Goal: Task Accomplishment & Management: Manage account settings

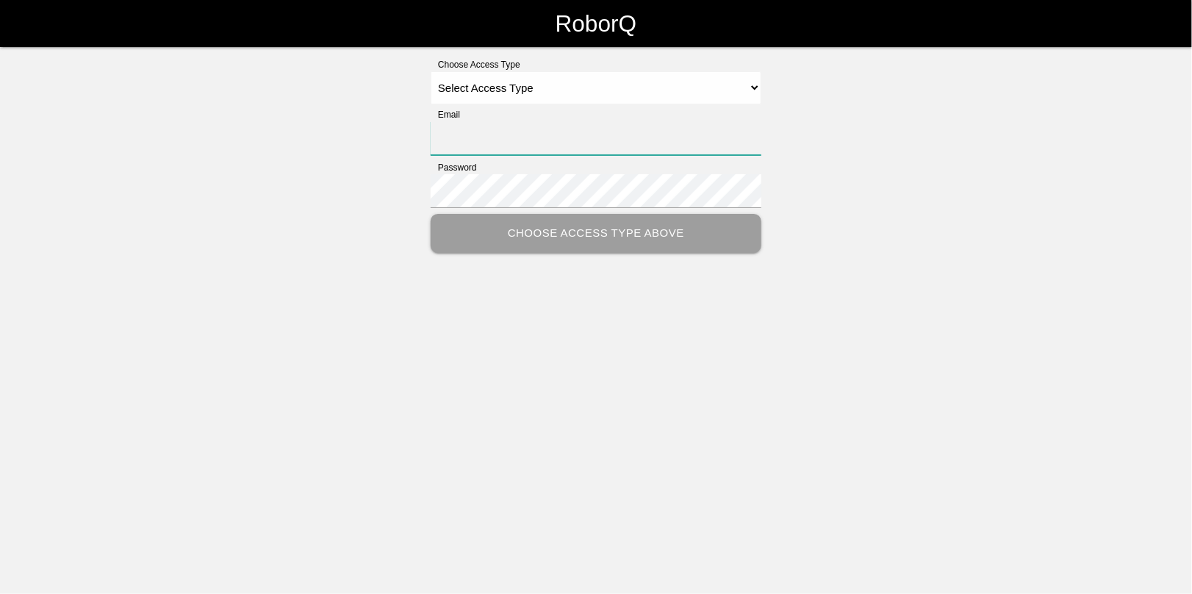
type input "[EMAIL_ADDRESS][DOMAIN_NAME]"
click at [478, 87] on select "Select Access Type Admin Customer Supervisor Worker" at bounding box center [596, 87] width 331 height 33
select select "Admin"
click at [431, 71] on select "Select Access Type Admin Customer Supervisor Worker" at bounding box center [596, 87] width 331 height 33
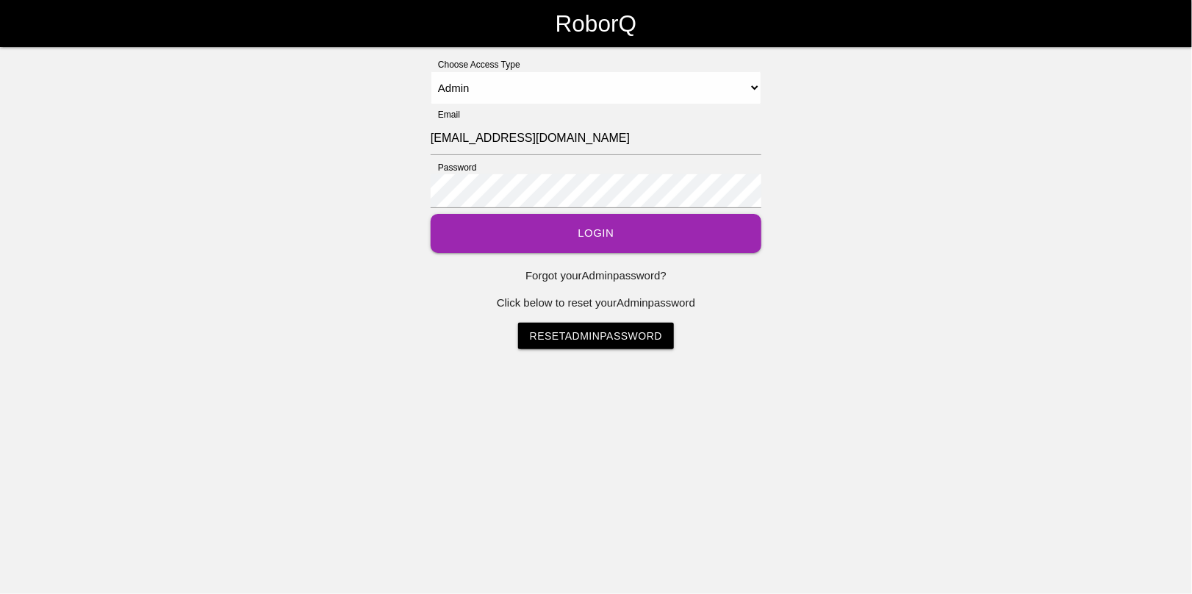
click at [594, 232] on button "Login" at bounding box center [596, 233] width 331 height 39
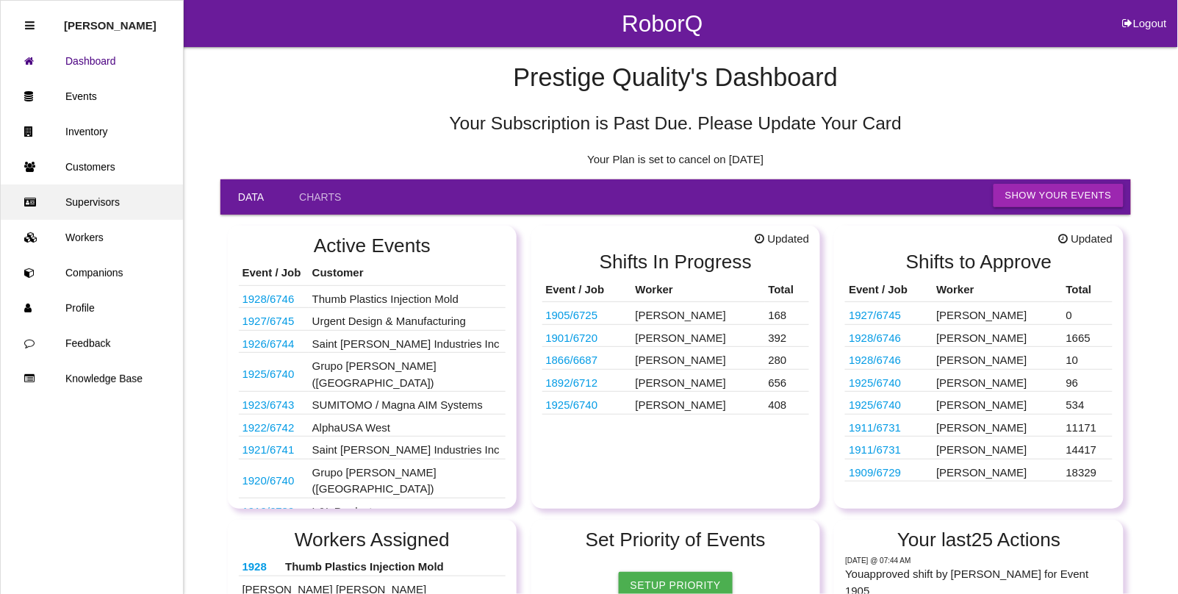
click at [103, 200] on link "Supervisors" at bounding box center [92, 201] width 182 height 35
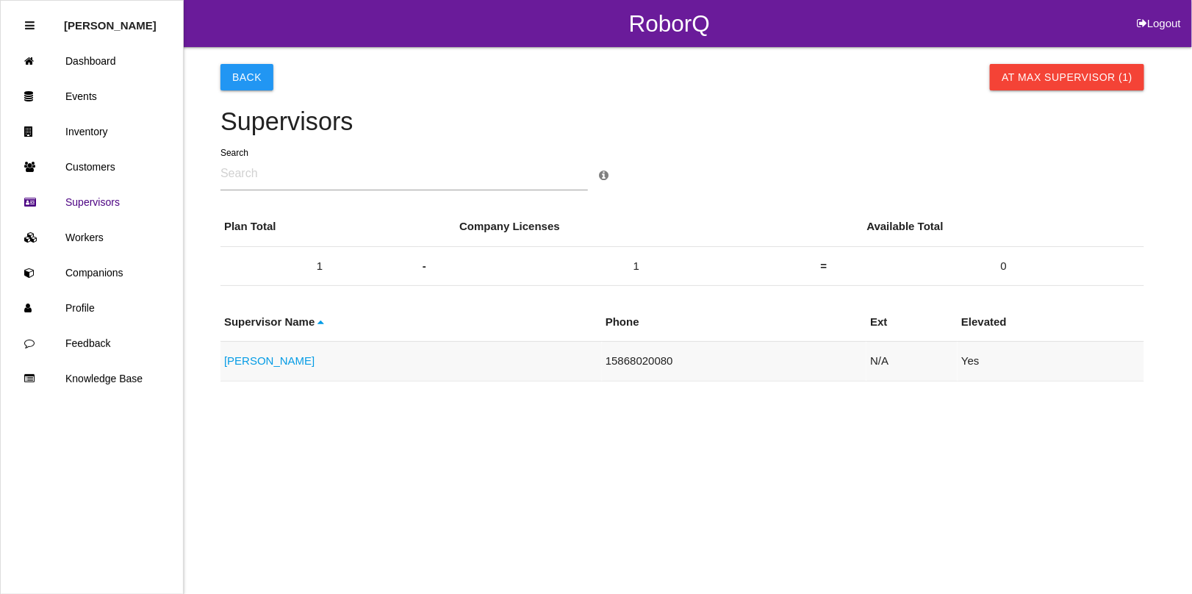
click at [273, 356] on link "Robert Phillips" at bounding box center [269, 360] width 90 height 12
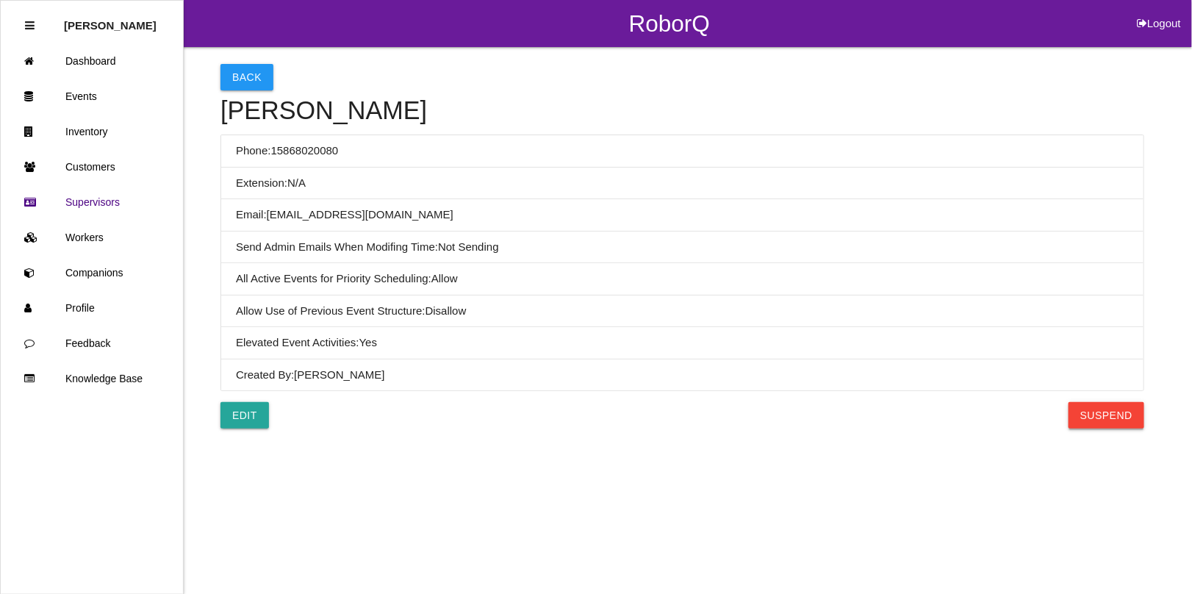
click at [1107, 412] on button "Suspend" at bounding box center [1106, 415] width 76 height 26
click at [244, 75] on button "Back" at bounding box center [246, 77] width 53 height 26
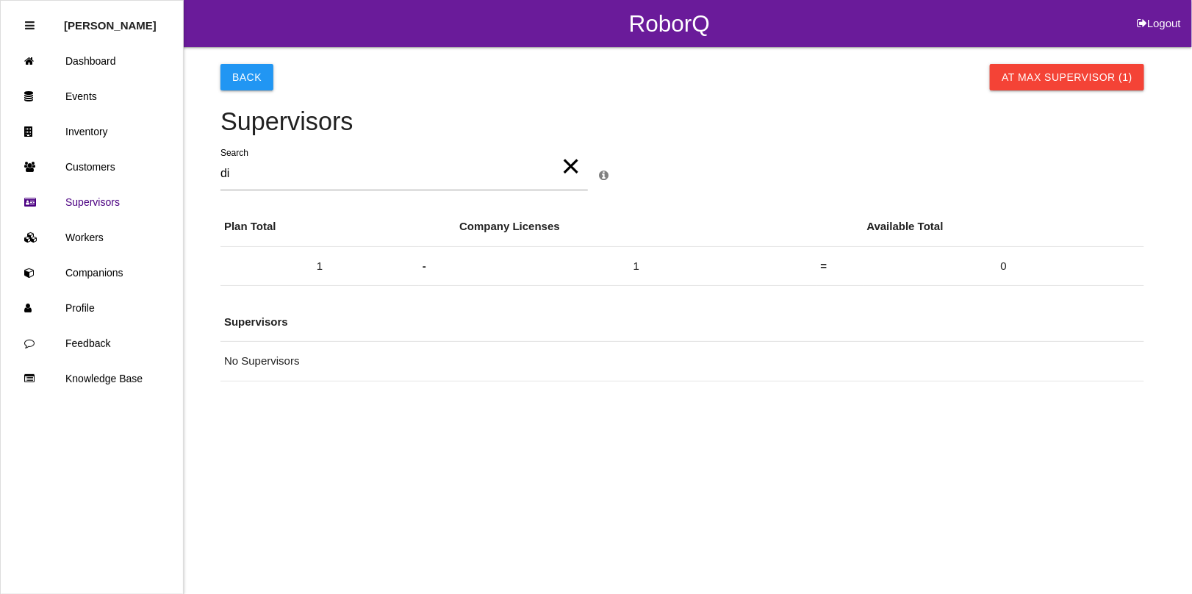
type input "d"
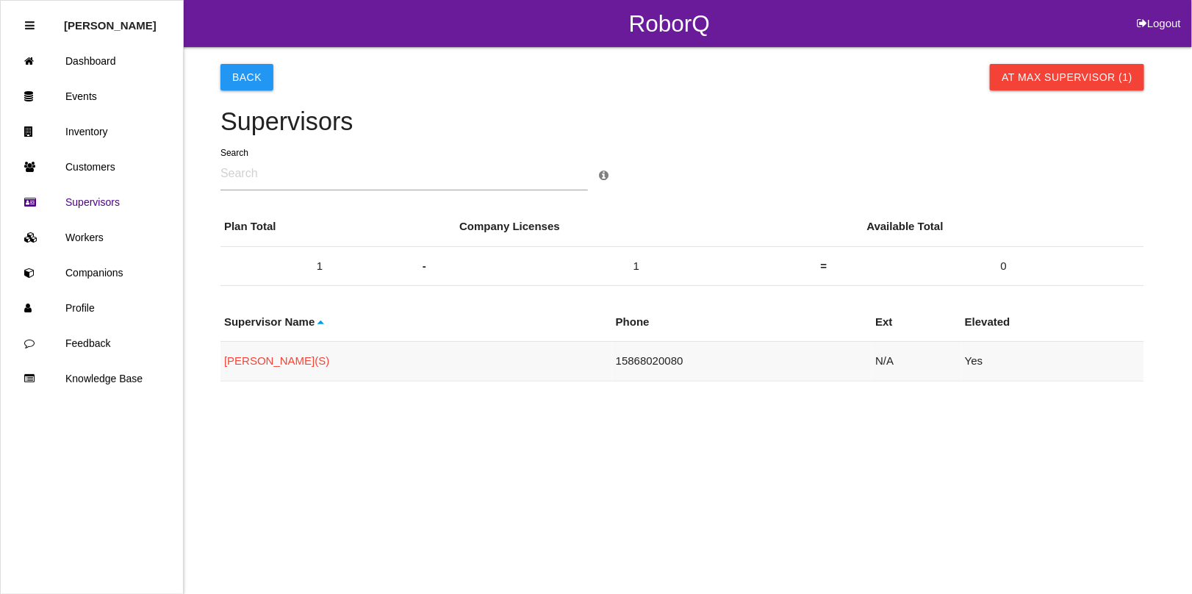
click at [266, 364] on link "Robert Phillips (S)" at bounding box center [276, 360] width 105 height 12
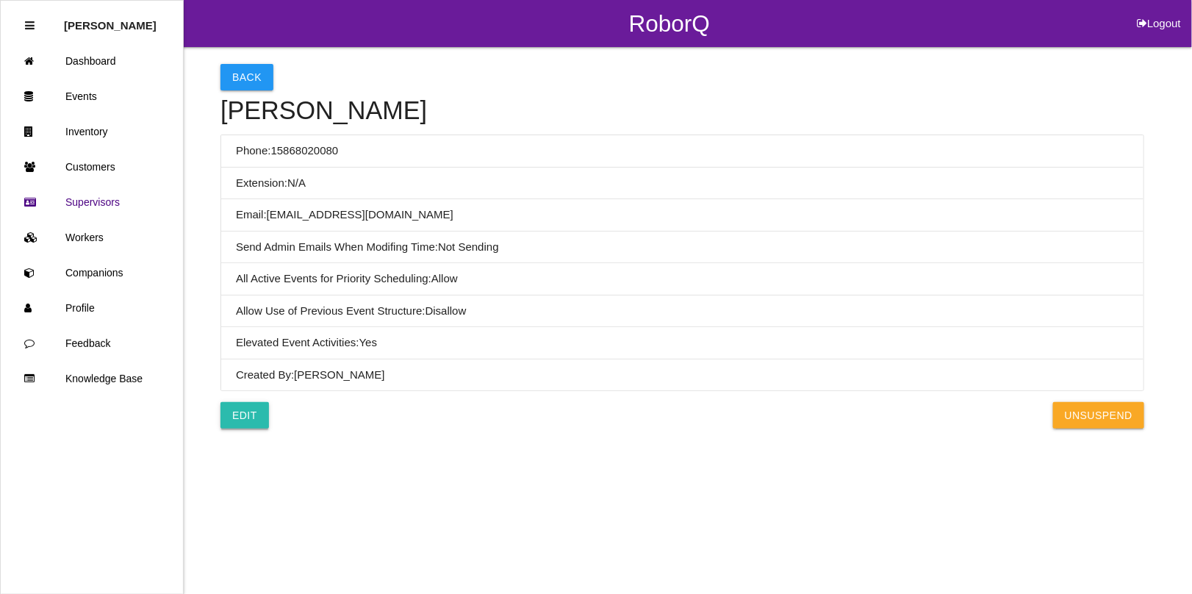
click at [240, 421] on link "Edit" at bounding box center [244, 415] width 48 height 26
select select
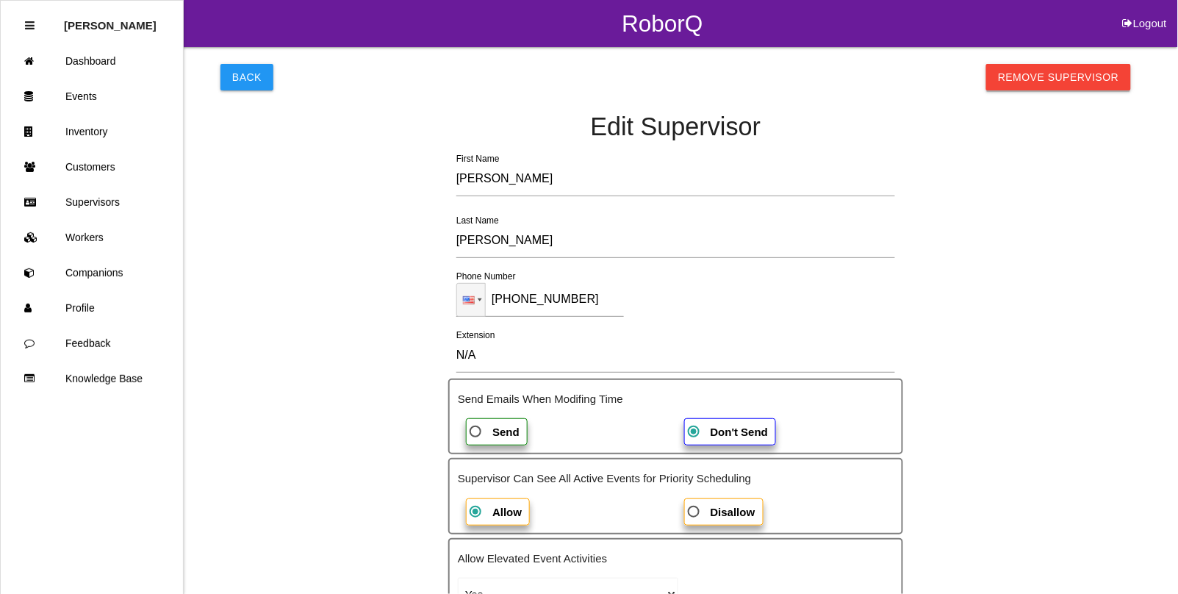
click at [1029, 76] on link "Remove Supervisor" at bounding box center [1058, 77] width 145 height 26
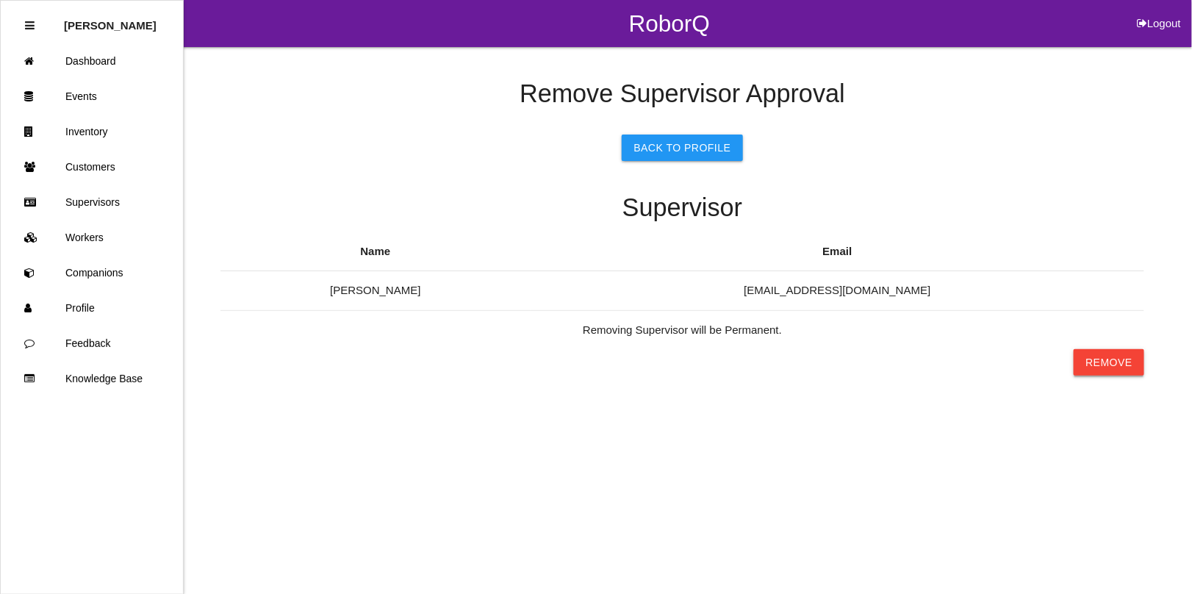
click at [1104, 360] on button "Remove" at bounding box center [1109, 362] width 71 height 26
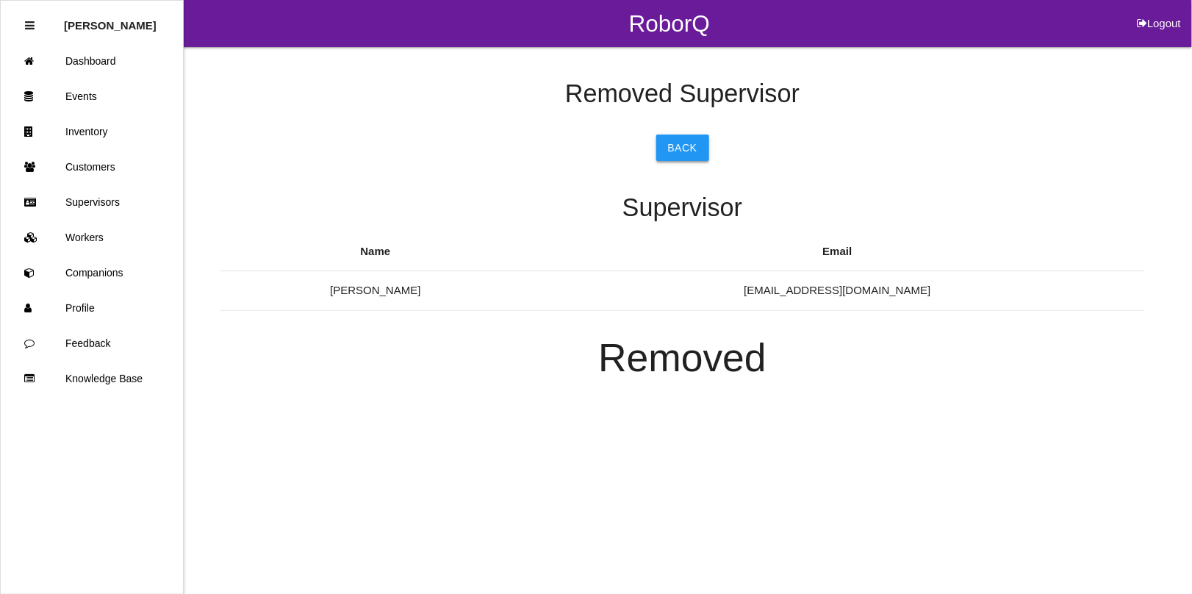
click at [695, 140] on link "Back" at bounding box center [682, 147] width 53 height 26
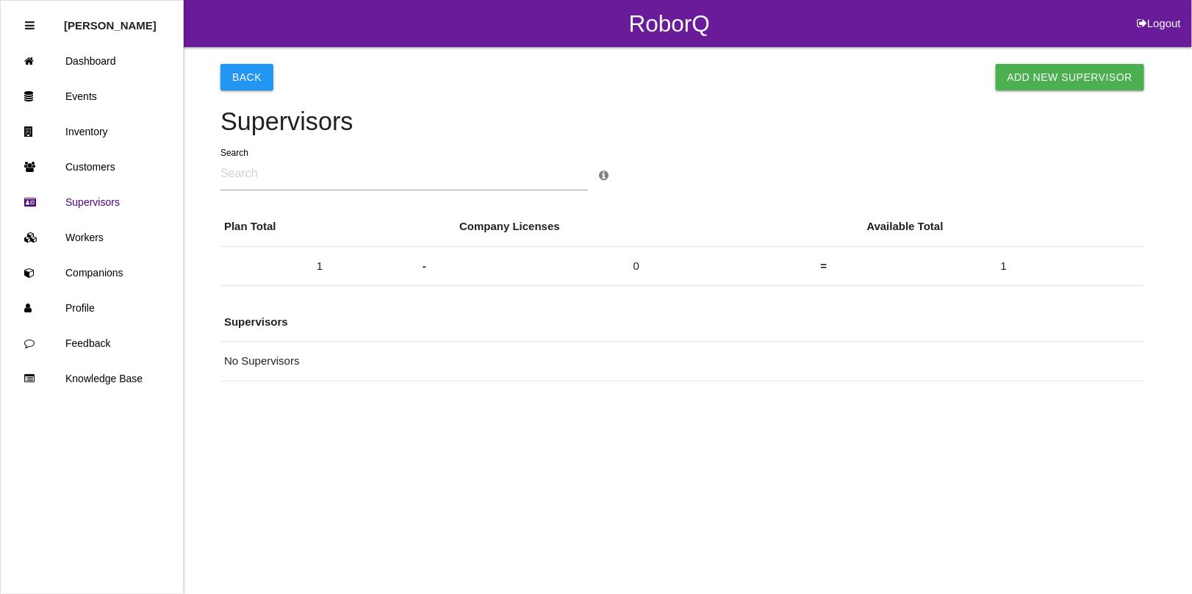
click at [248, 171] on input "text" at bounding box center [403, 174] width 367 height 34
click at [1053, 77] on link "Add New Supervisor" at bounding box center [1070, 77] width 149 height 26
select select "false"
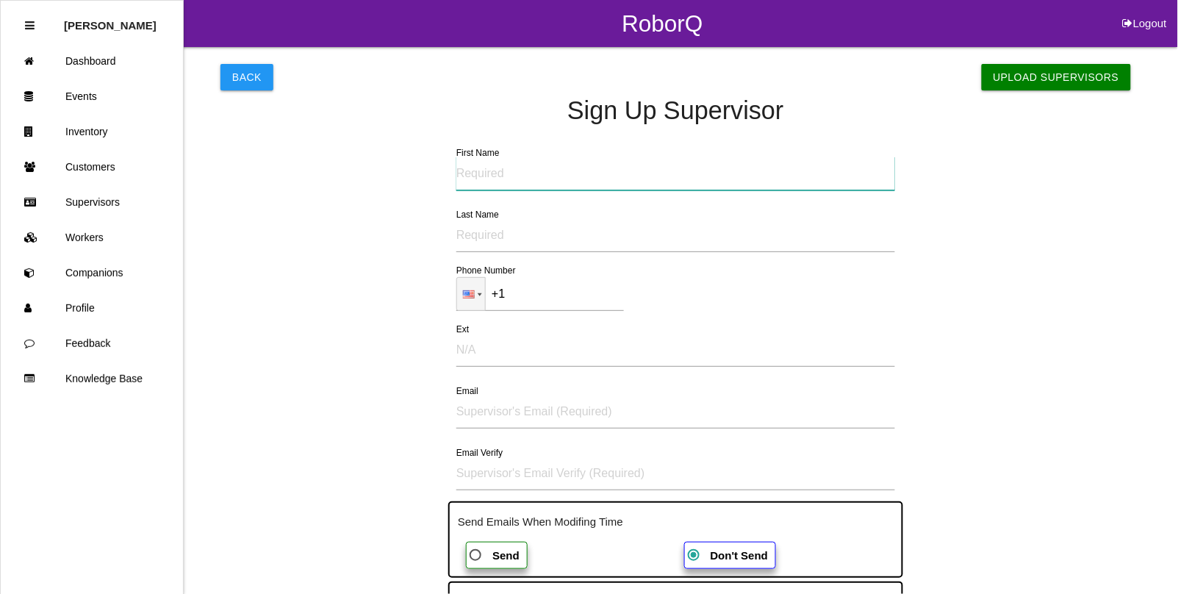
click at [483, 170] on input "First Name" at bounding box center [675, 174] width 439 height 34
type input "Diana"
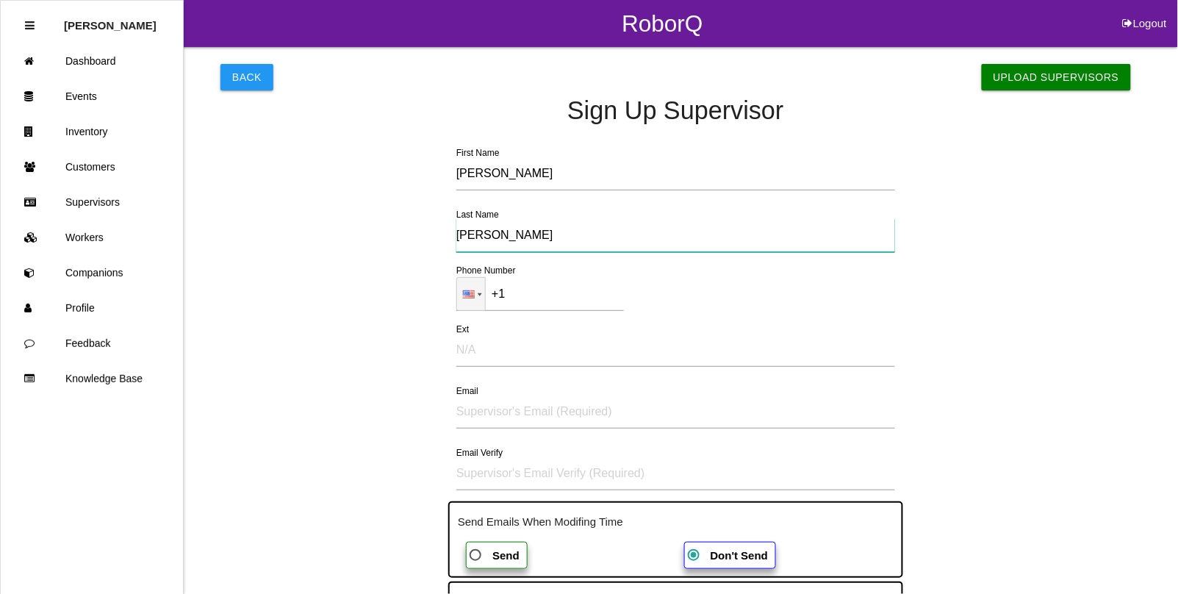
type input "Harris"
type input "+1 (843) 412-0186"
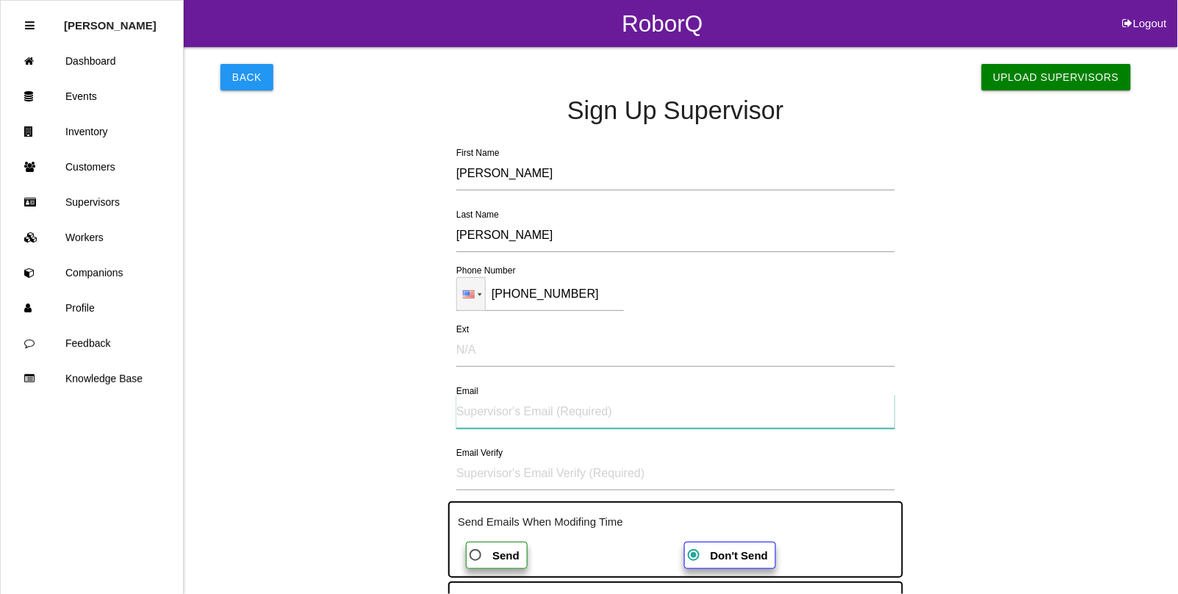
click at [503, 410] on input "Email" at bounding box center [675, 412] width 439 height 34
type input "w"
type input "14whiterose14@gmail.com"
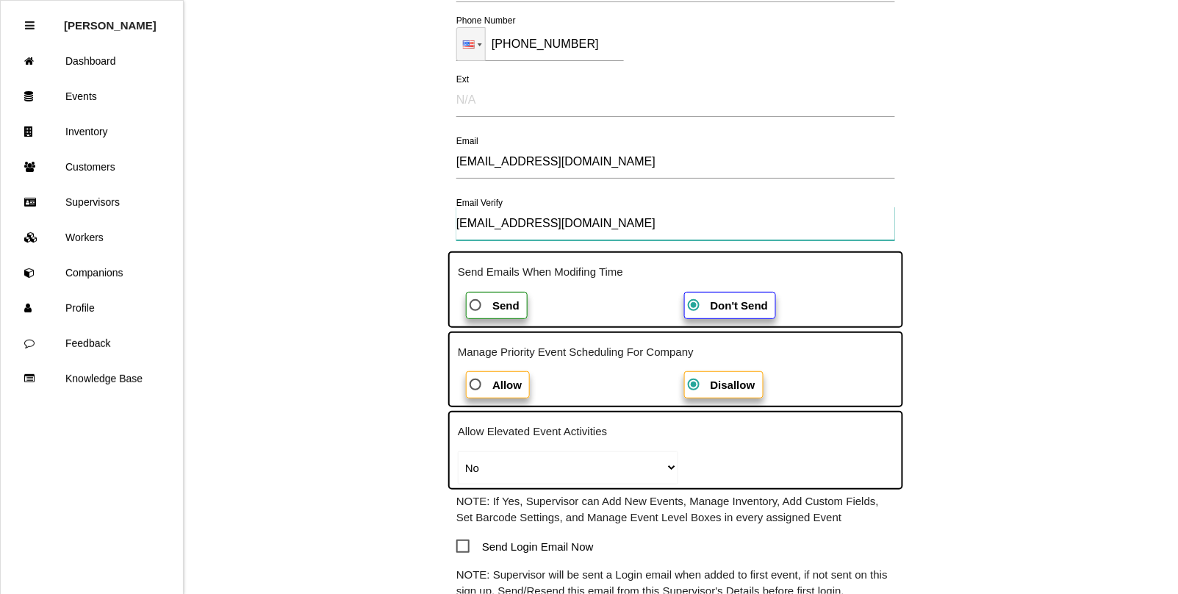
scroll to position [276, 0]
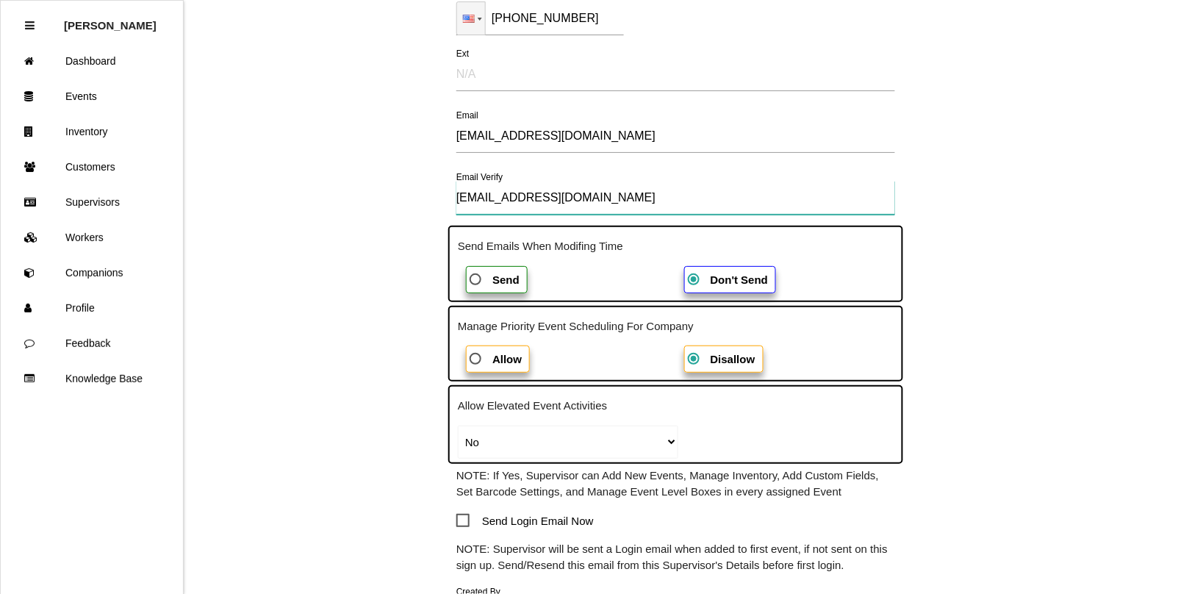
type input "14whiterose14@gmail.com"
click at [500, 359] on b "Allow" at bounding box center [506, 359] width 29 height 12
click at [476, 359] on input "Allow" at bounding box center [472, 355] width 10 height 10
radio input "true"
click at [666, 435] on select "Yes No Individual" at bounding box center [568, 441] width 220 height 33
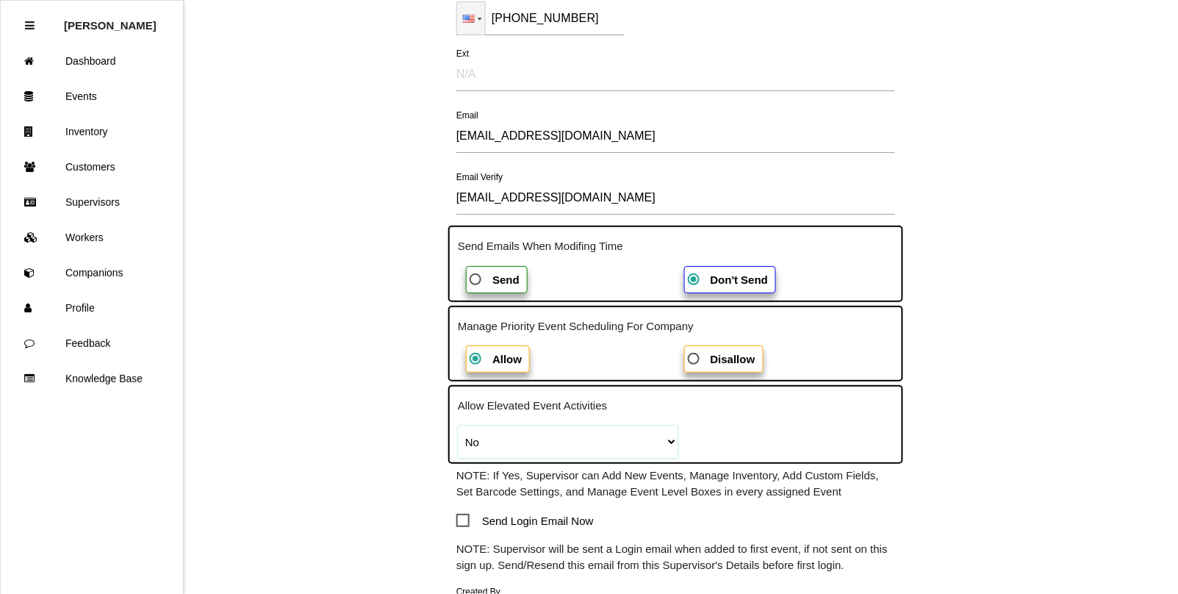
select select "true"
click at [458, 425] on select "Yes No Individual" at bounding box center [568, 441] width 220 height 33
select select
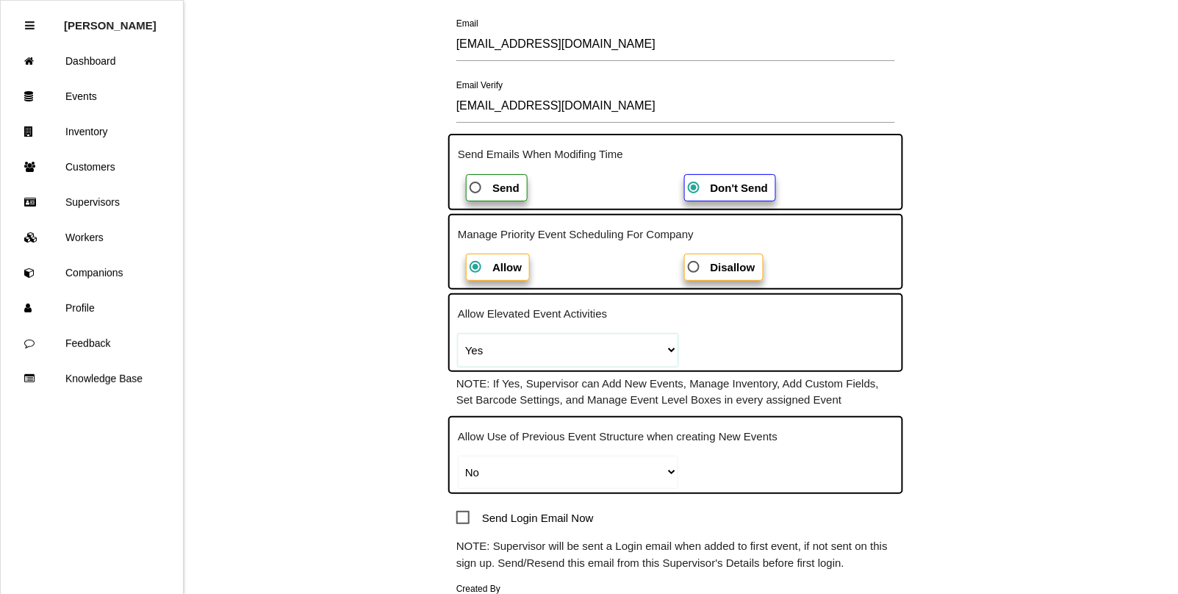
scroll to position [459, 0]
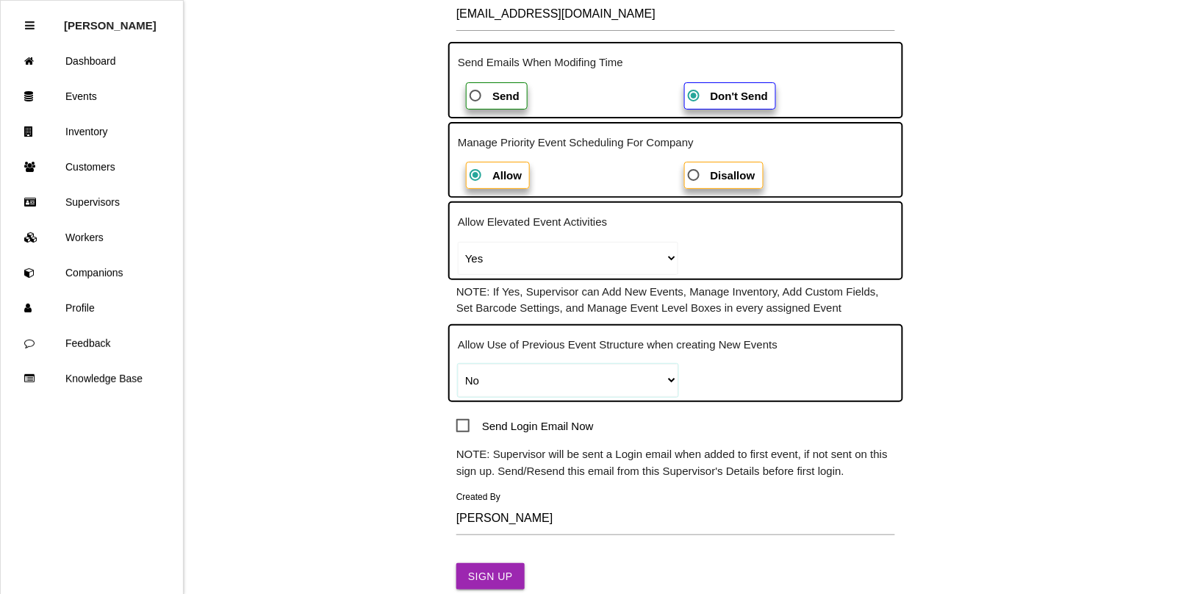
click at [581, 373] on select "Yes, All Events Yes, Supervisor Events No" at bounding box center [568, 380] width 220 height 33
click at [721, 378] on div "Allow Use of Previous Event Structure when creating New Events Yes, All Events …" at bounding box center [675, 363] width 455 height 79
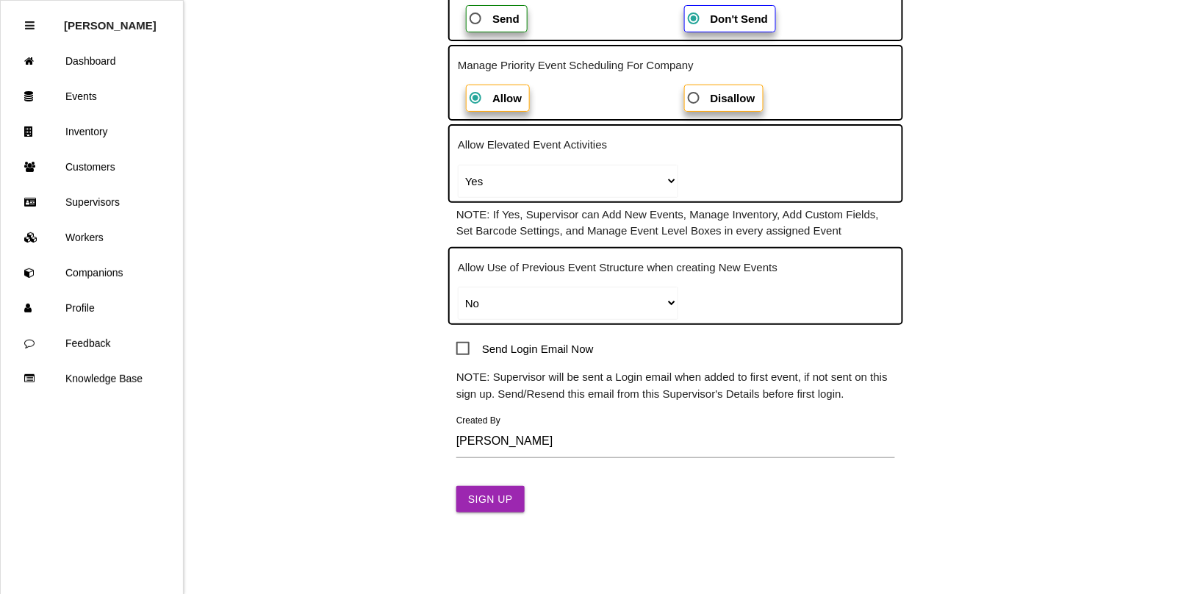
click at [460, 345] on span "Send Login Email Now" at bounding box center [524, 348] width 137 height 18
click at [460, 345] on input "Send Login Email Now" at bounding box center [461, 344] width 10 height 10
checkbox input "true"
click at [492, 497] on button "Sign Up" at bounding box center [490, 499] width 68 height 26
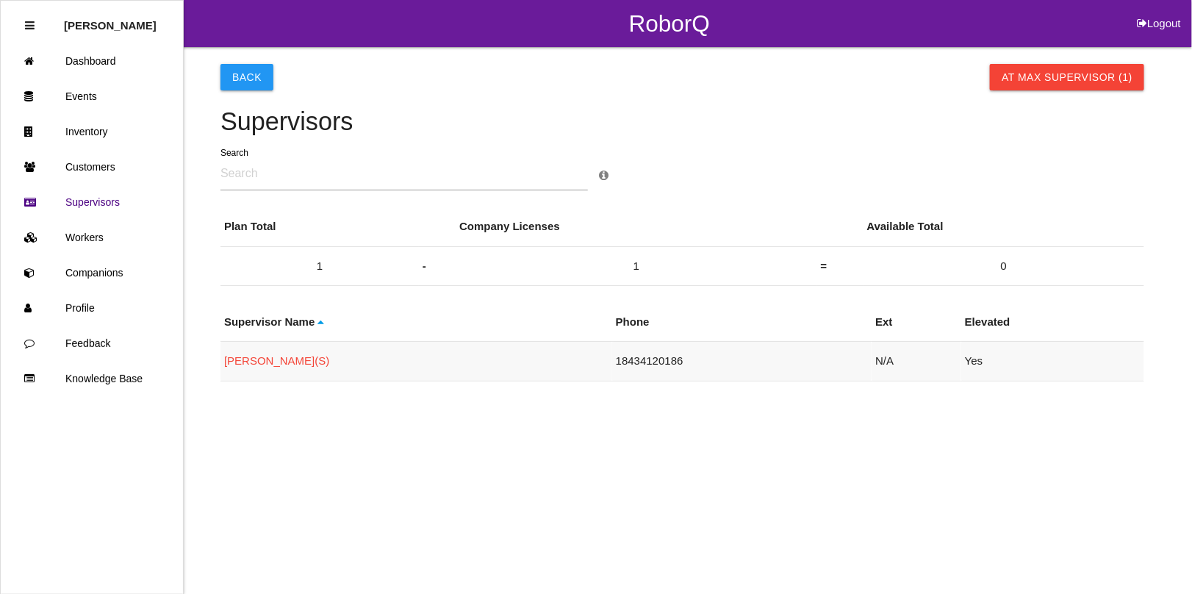
click at [259, 360] on link "Diana Harris (S)" at bounding box center [276, 360] width 105 height 12
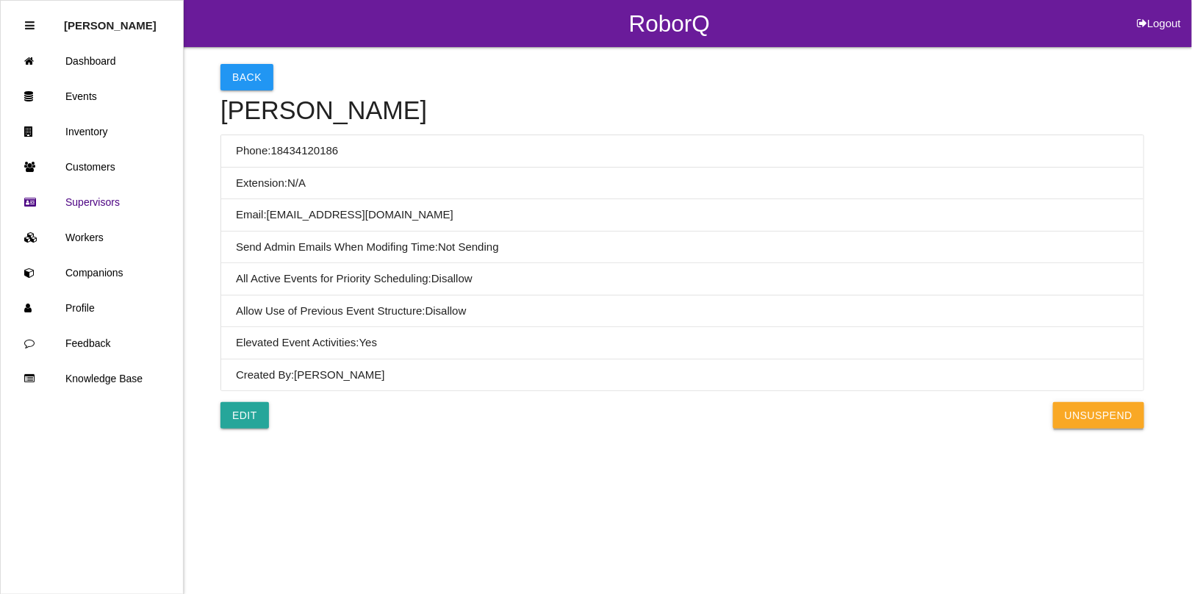
click at [1074, 417] on button "UnSuspend" at bounding box center [1098, 415] width 91 height 26
click at [234, 72] on button "Back" at bounding box center [246, 77] width 53 height 26
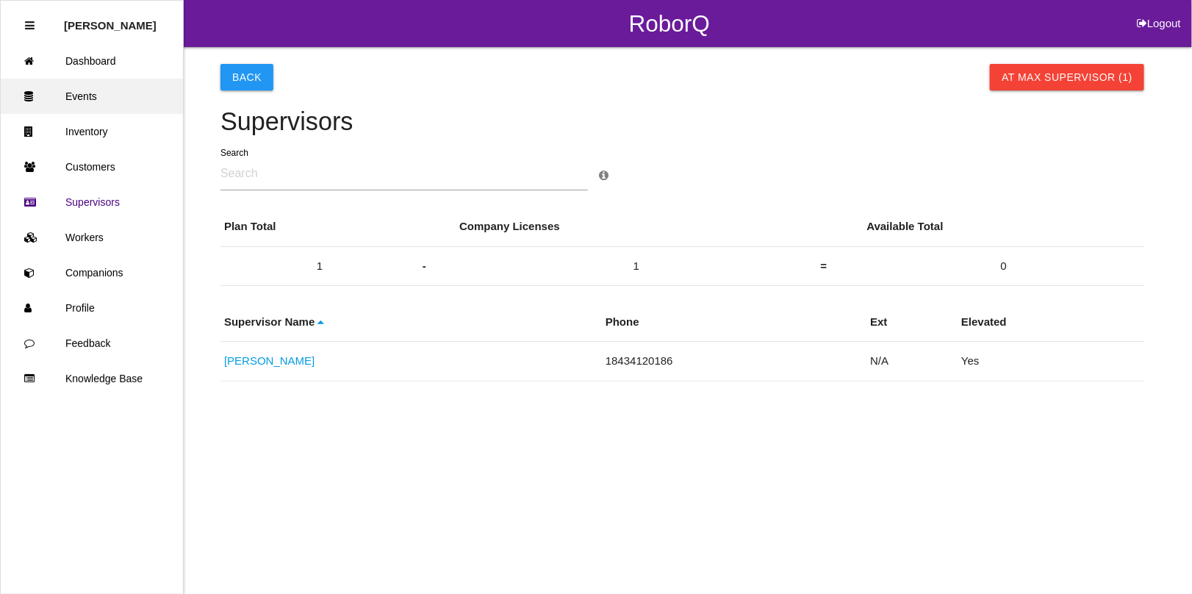
click at [90, 96] on link "Events" at bounding box center [92, 96] width 182 height 35
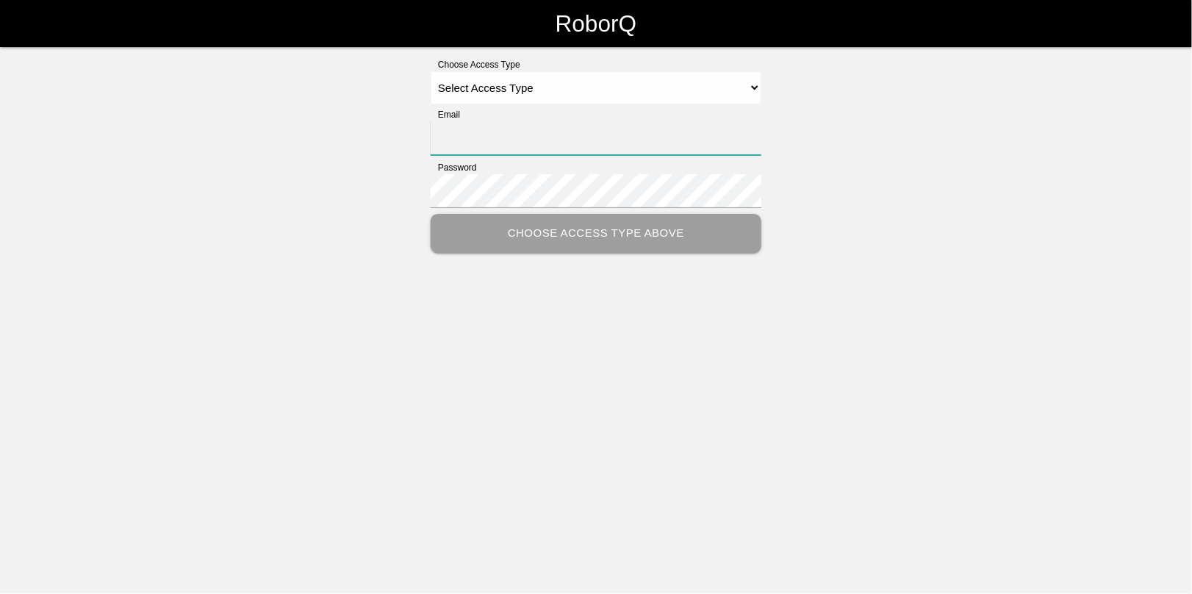
type input "[EMAIL_ADDRESS][DOMAIN_NAME]"
click at [504, 90] on select "Select Access Type Admin Customer Supervisor Worker" at bounding box center [596, 87] width 331 height 33
select select "Admin"
click at [431, 71] on select "Select Access Type Admin Customer Supervisor Worker" at bounding box center [596, 87] width 331 height 33
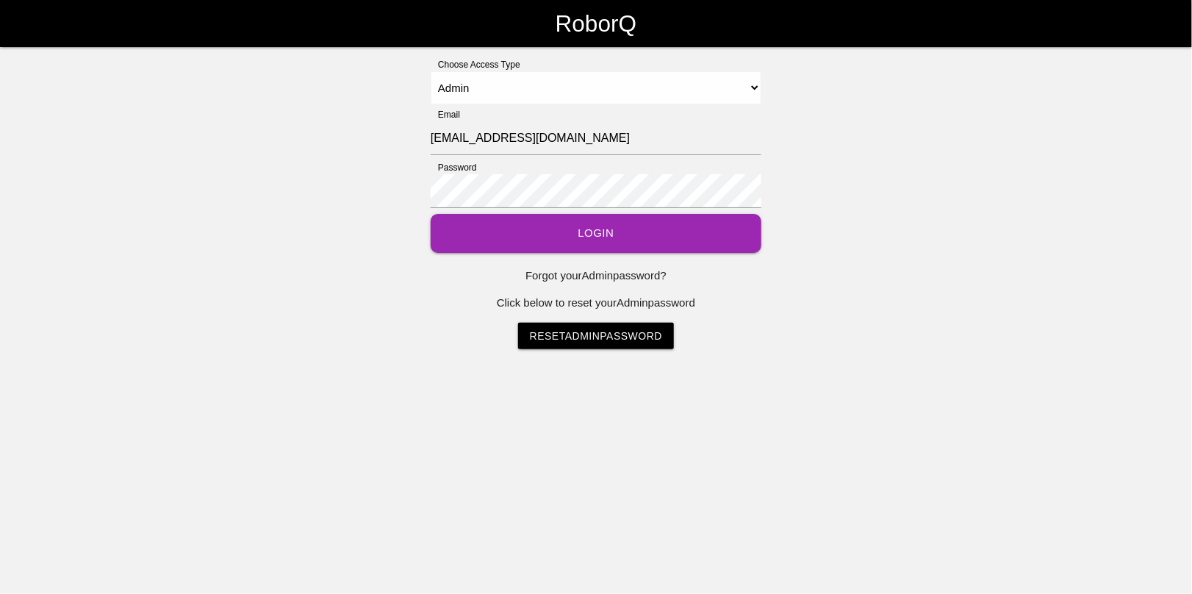
click at [592, 230] on button "Login" at bounding box center [596, 233] width 331 height 39
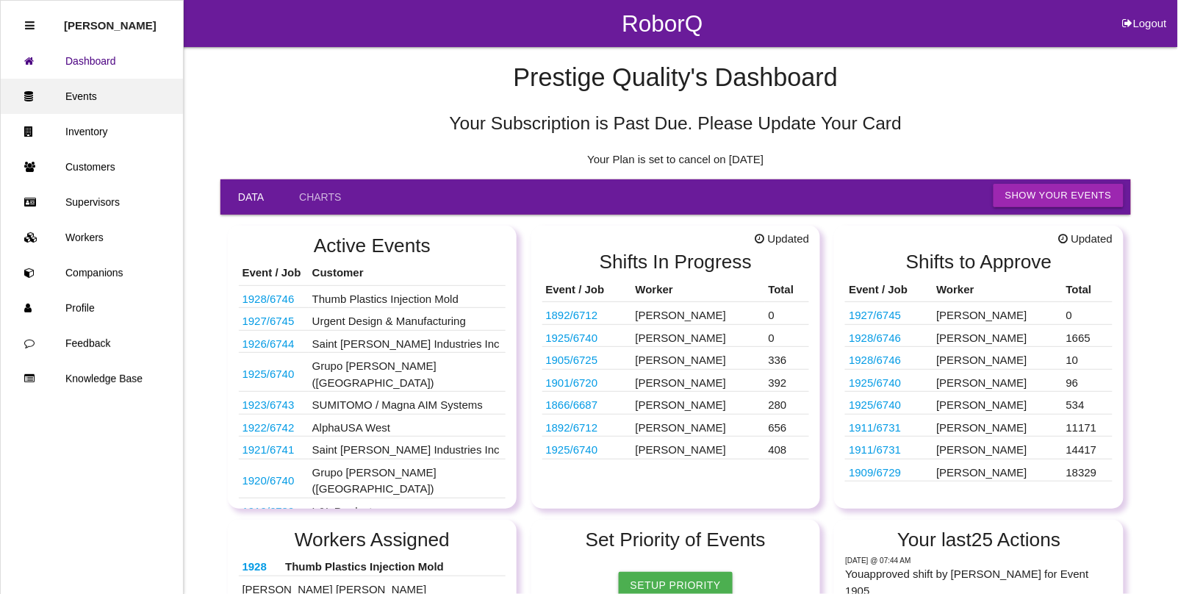
click at [68, 90] on link "Events" at bounding box center [92, 96] width 182 height 35
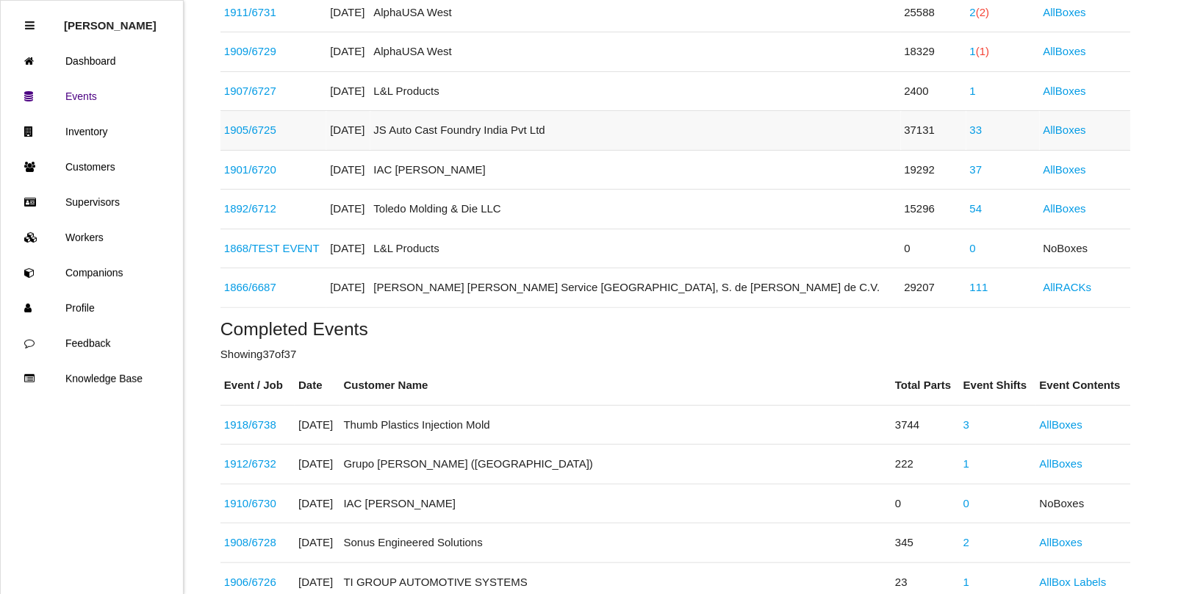
scroll to position [919, 0]
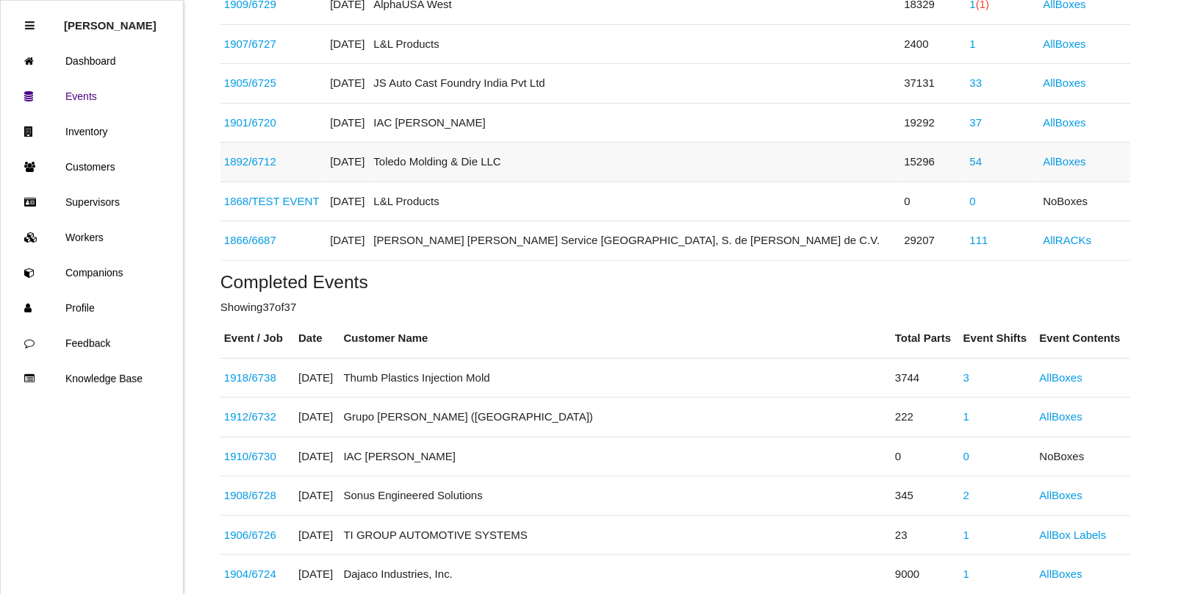
click at [970, 166] on link "54" at bounding box center [976, 161] width 12 height 12
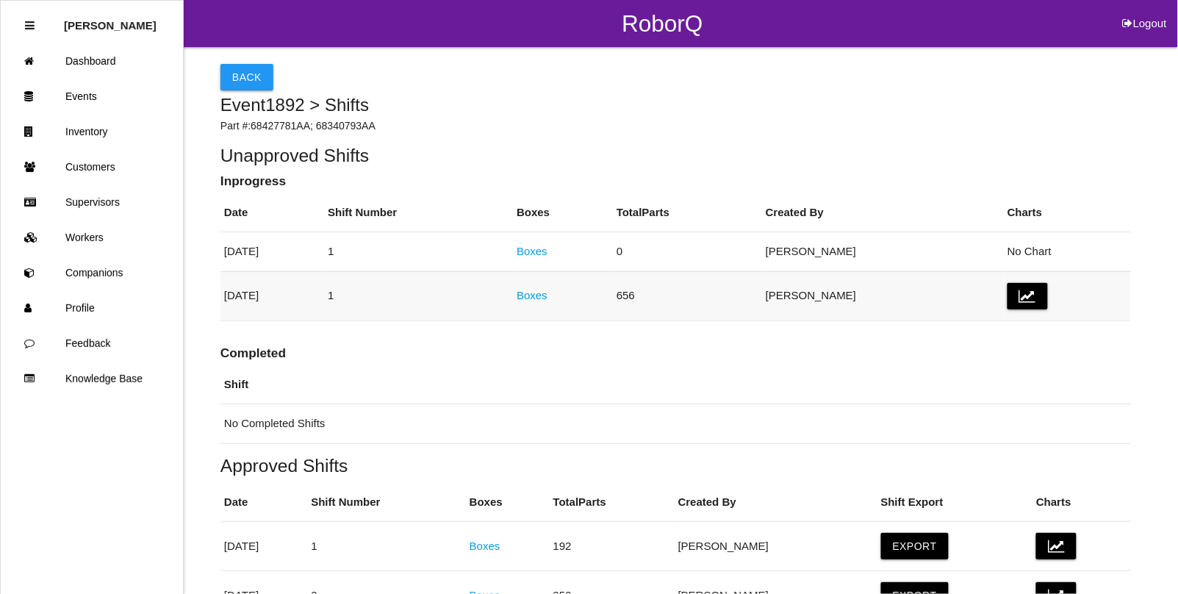
click at [547, 299] on link "Boxes" at bounding box center [532, 295] width 31 height 12
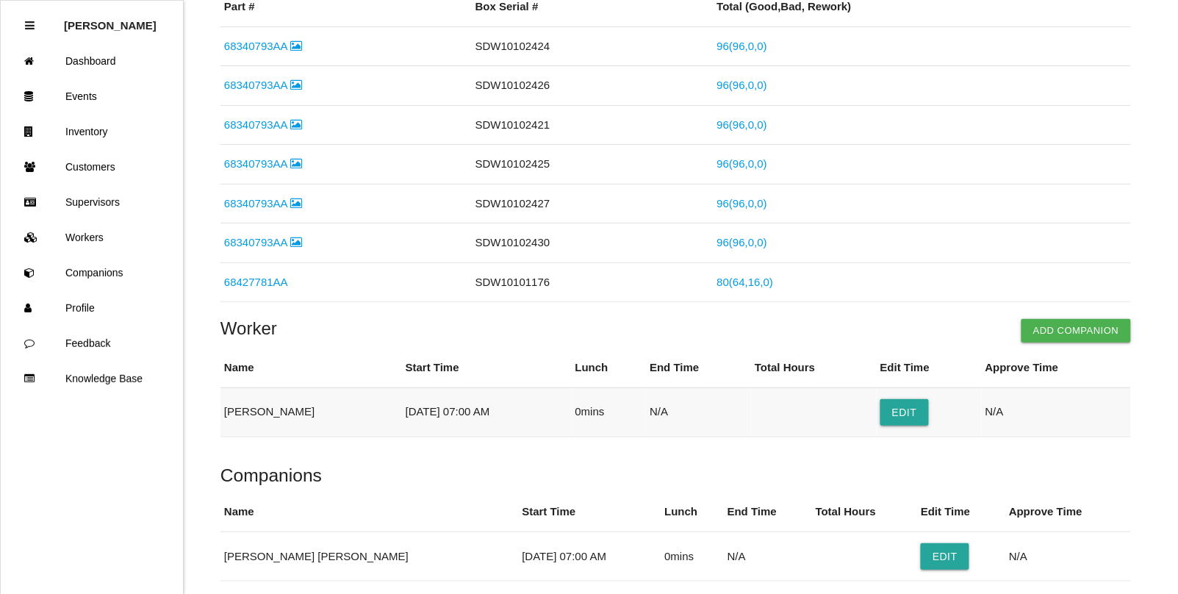
scroll to position [276, 0]
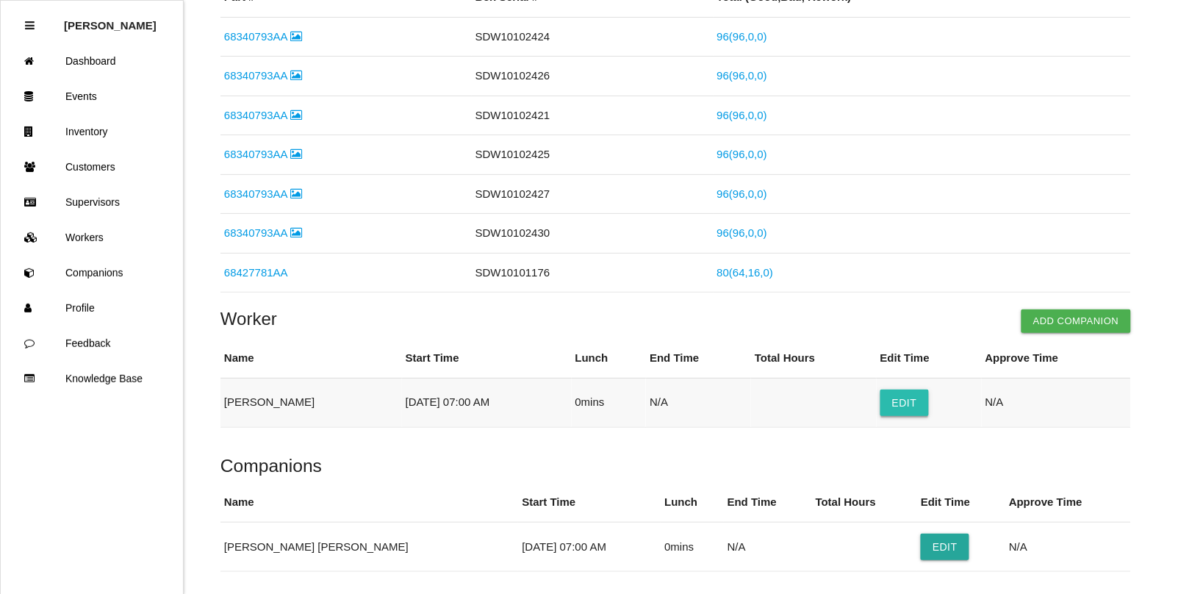
click at [905, 412] on button "Edit" at bounding box center [904, 402] width 48 height 26
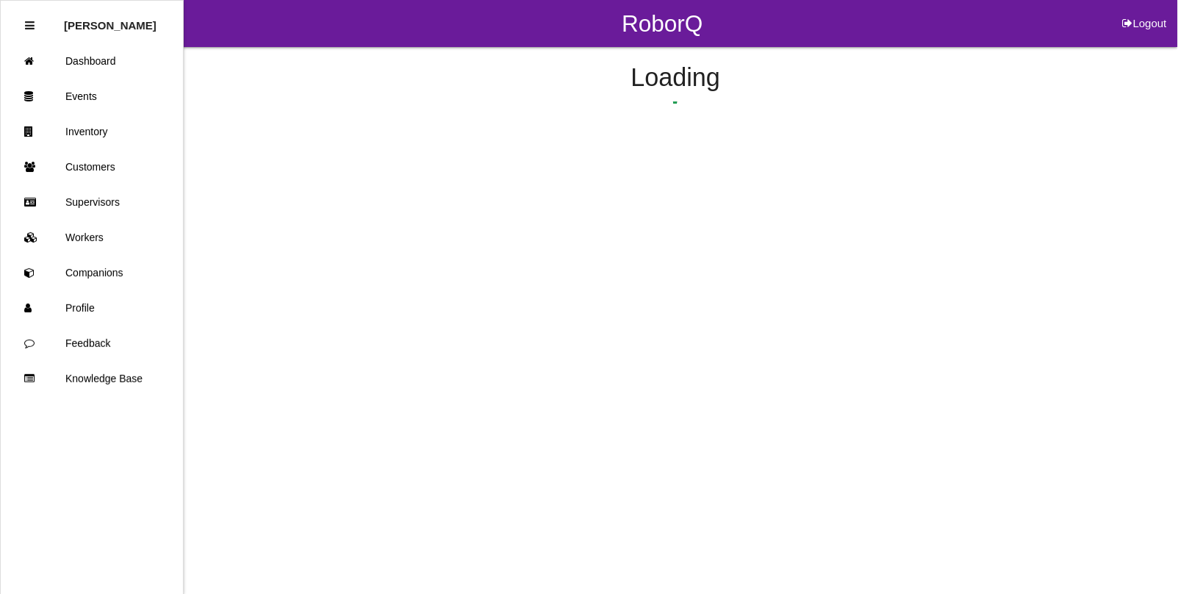
select select "7"
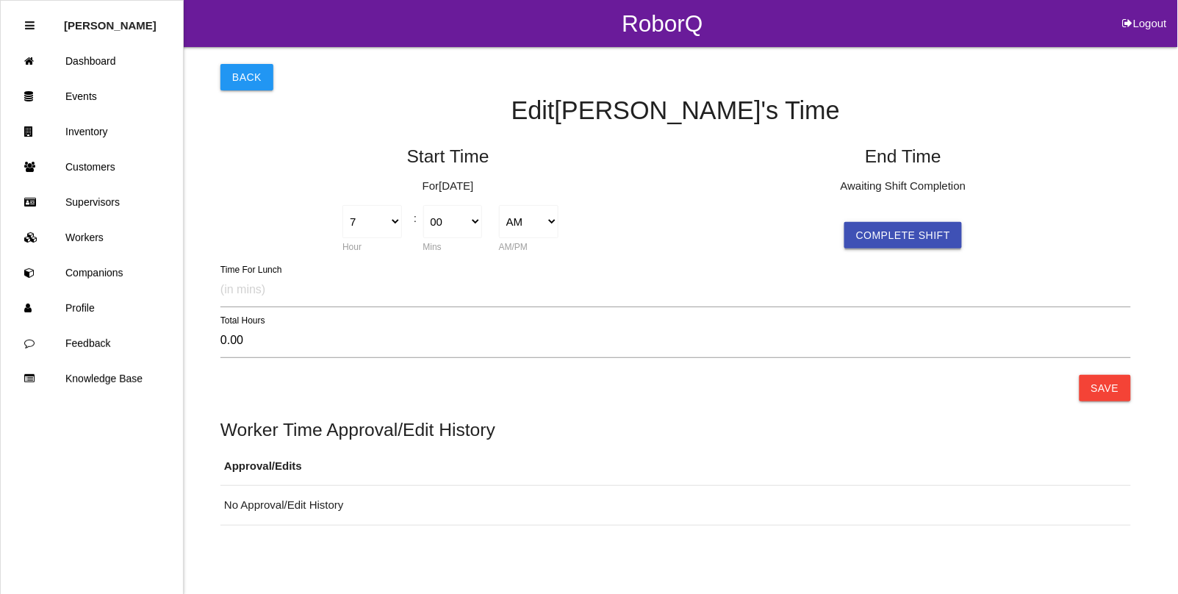
click at [893, 237] on button "Complete Shift" at bounding box center [903, 235] width 118 height 26
click at [849, 224] on select "1 2 3 4 5 6 7 8 9 10 11 12" at bounding box center [828, 221] width 60 height 33
select select "12"
click at [798, 205] on select "1 2 3 4 5 6 7 8 9 10 11 12" at bounding box center [828, 221] width 60 height 33
type input "-7.00"
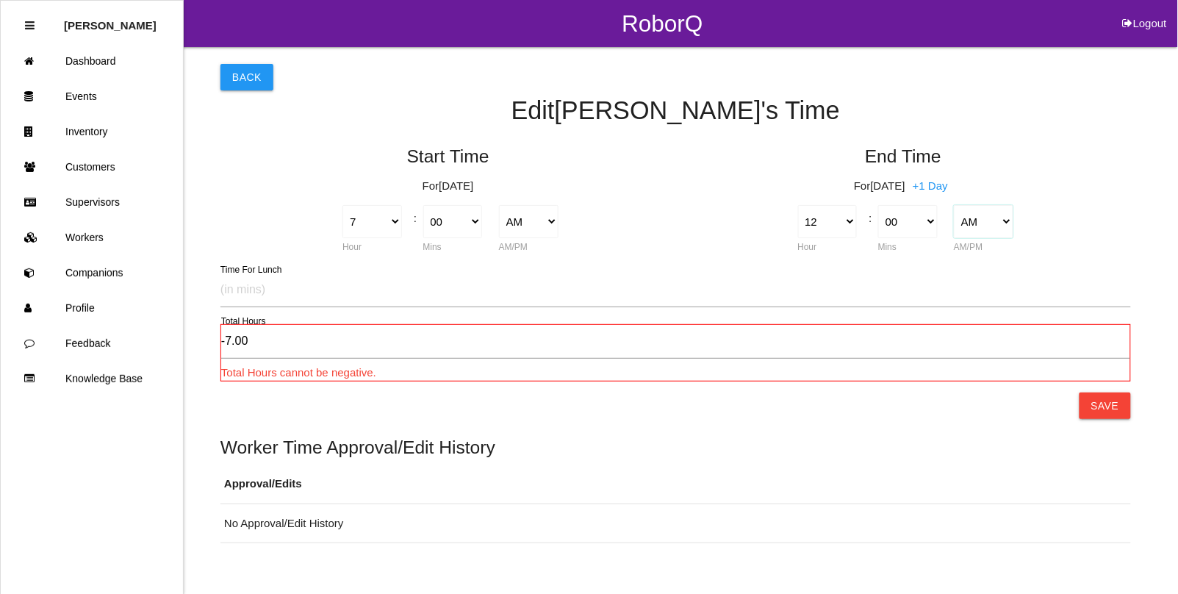
click at [1004, 226] on select "AM PM" at bounding box center [984, 221] width 60 height 33
select select "2"
click at [954, 205] on select "AM PM" at bounding box center [984, 221] width 60 height 33
type input "5.00"
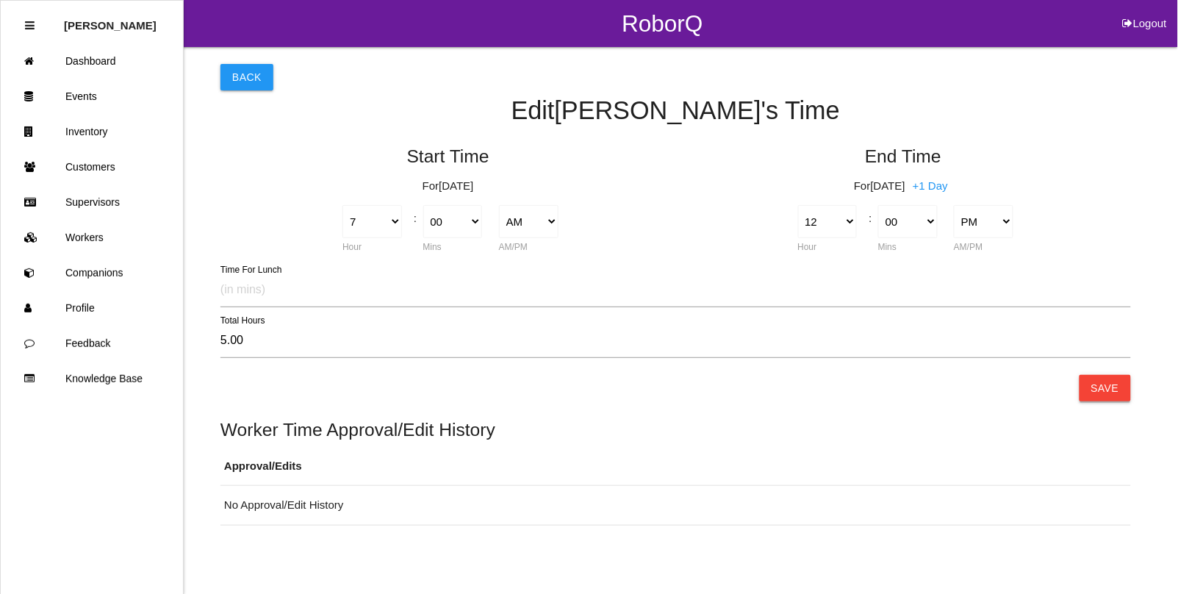
click at [1104, 388] on button "Save" at bounding box center [1104, 388] width 51 height 26
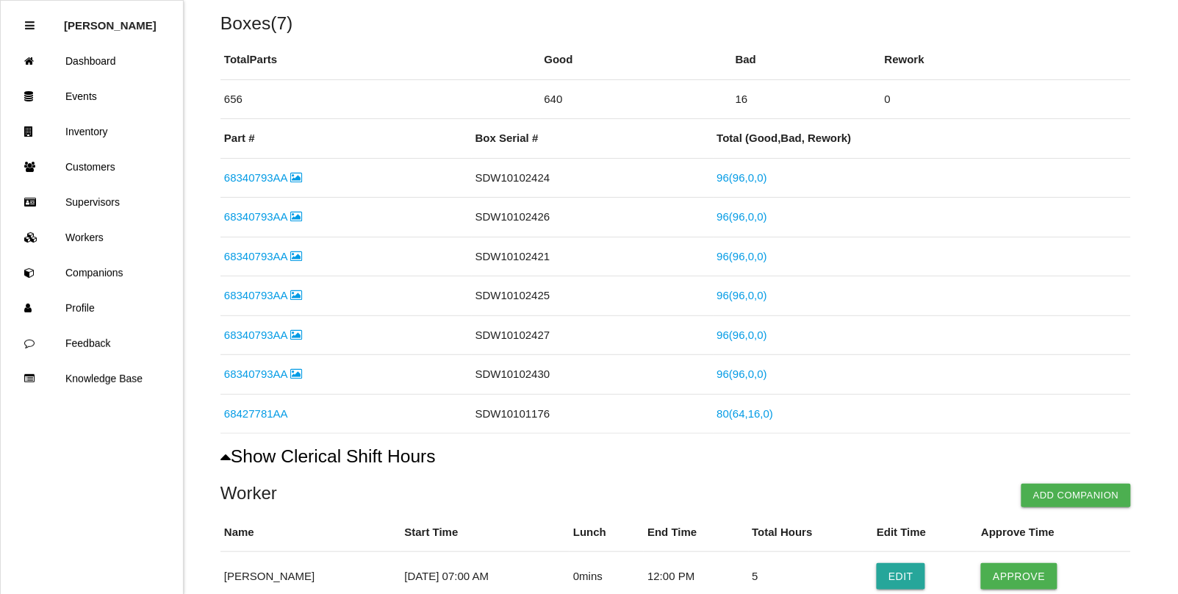
scroll to position [184, 0]
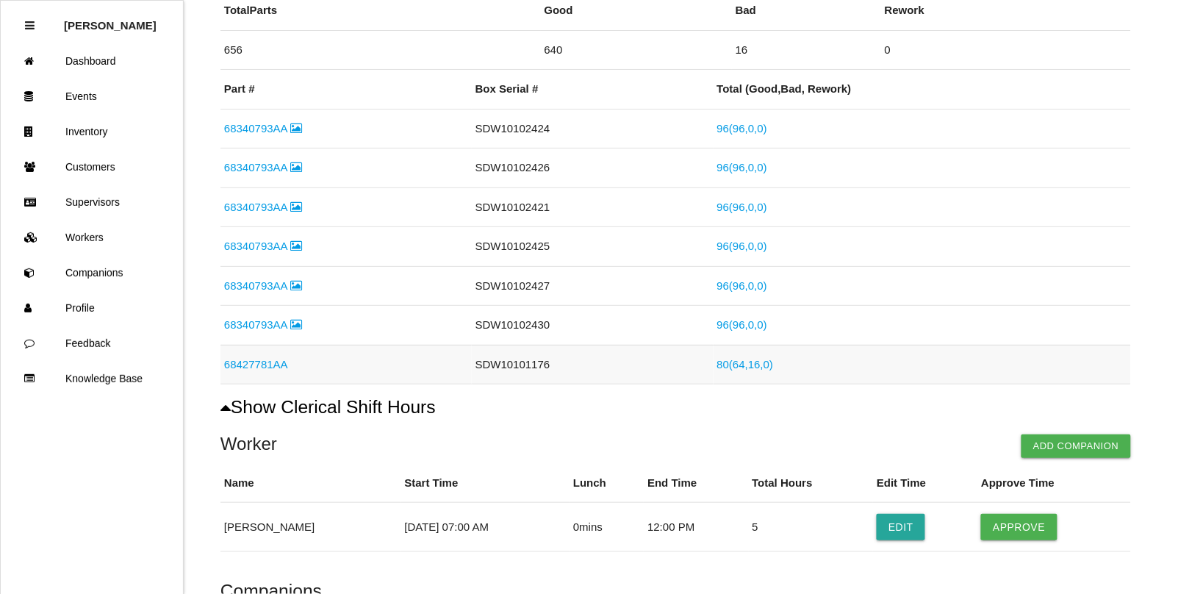
click at [744, 367] on link "80 ( 64 , 16 , 0 )" at bounding box center [745, 364] width 57 height 12
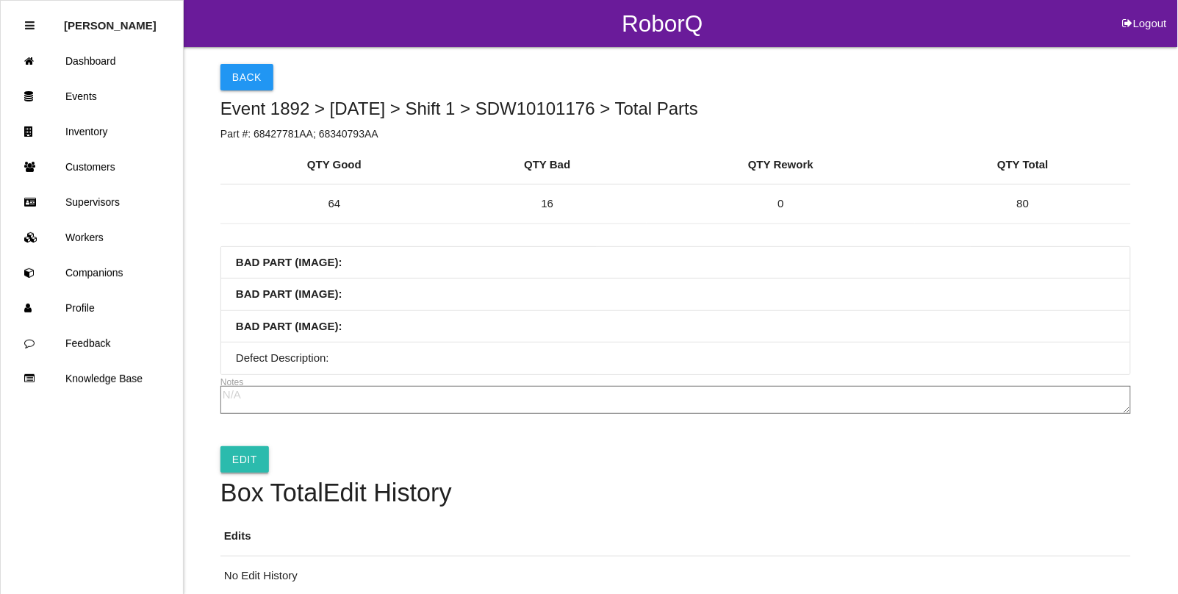
click at [242, 467] on link "Edit" at bounding box center [244, 459] width 48 height 26
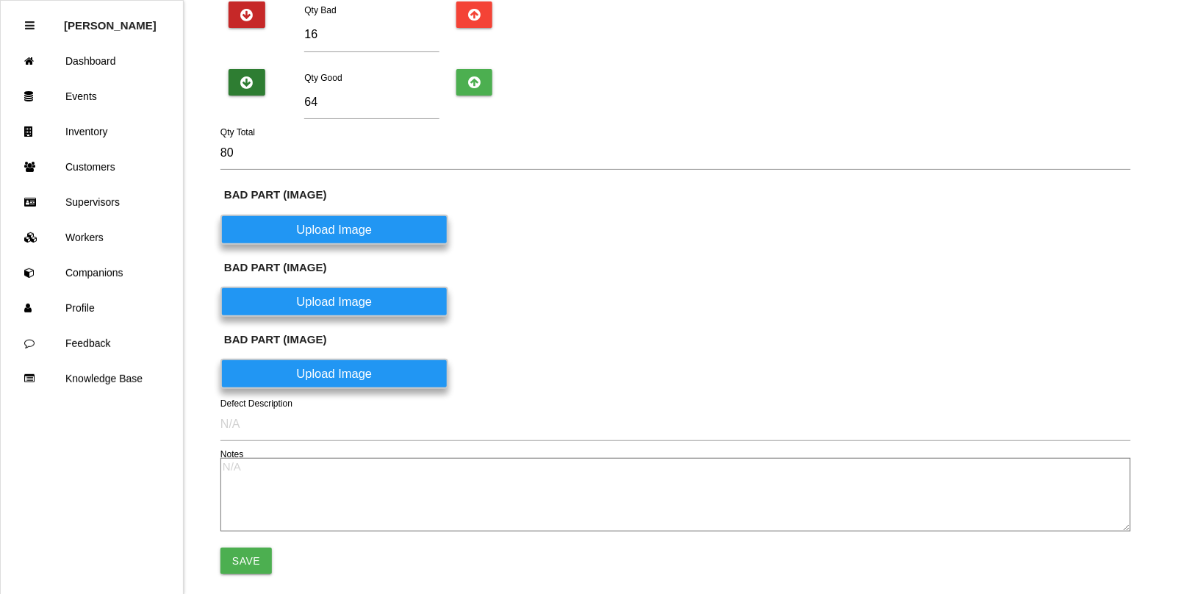
scroll to position [266, 0]
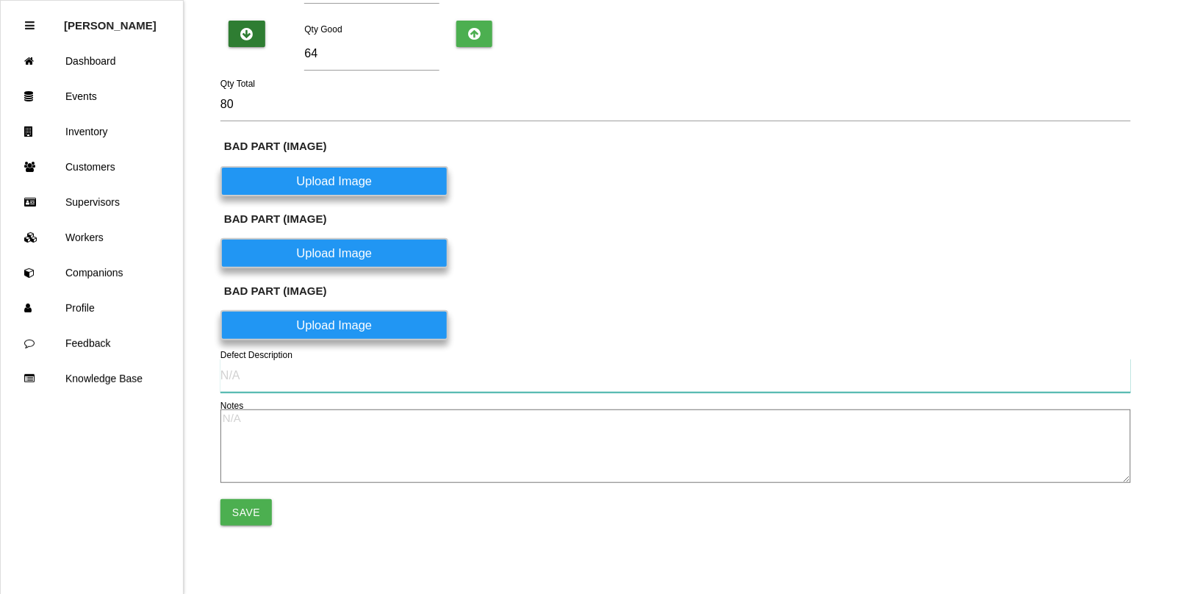
click at [246, 380] on input "text" at bounding box center [675, 376] width 910 height 34
type input "F"
type input "Grommet not seated"
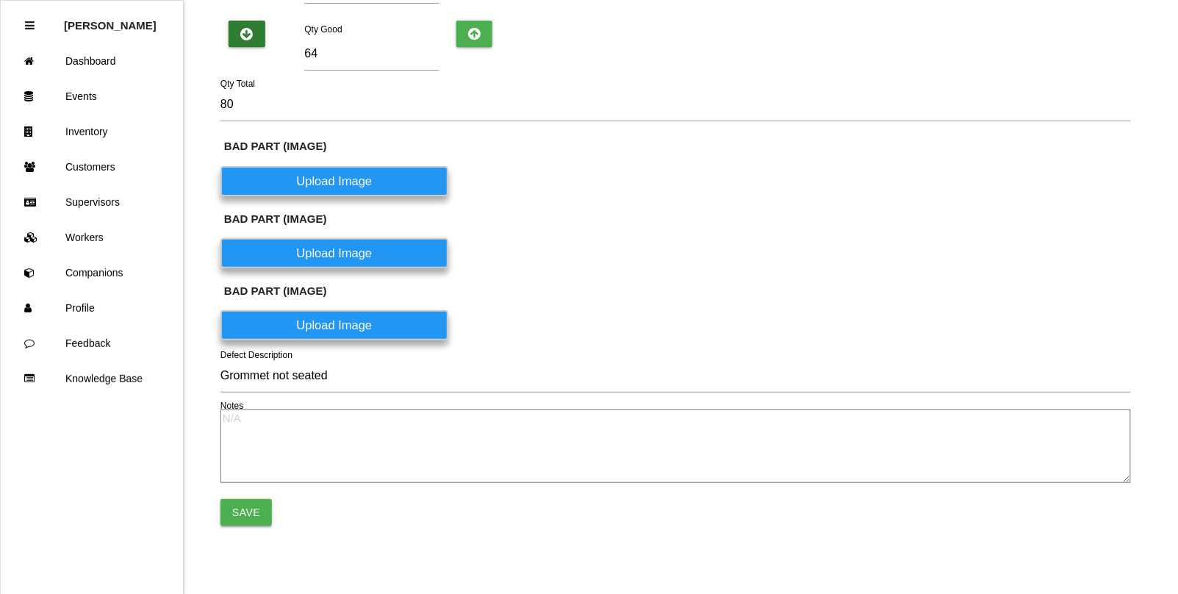
click at [237, 514] on button "Save" at bounding box center [245, 512] width 51 height 26
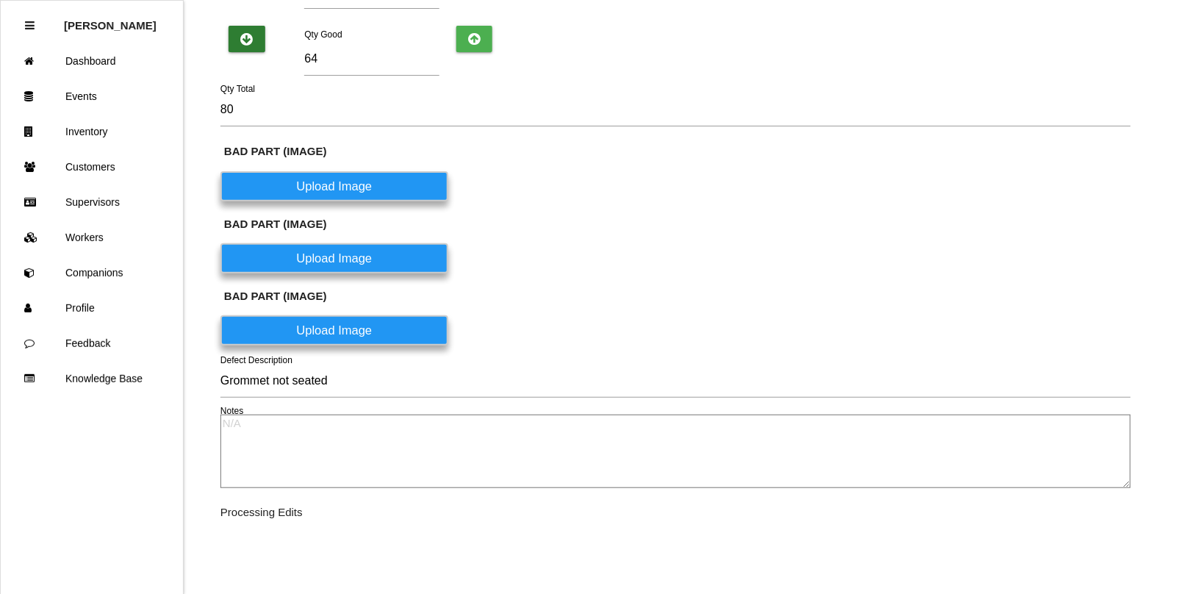
scroll to position [257, 0]
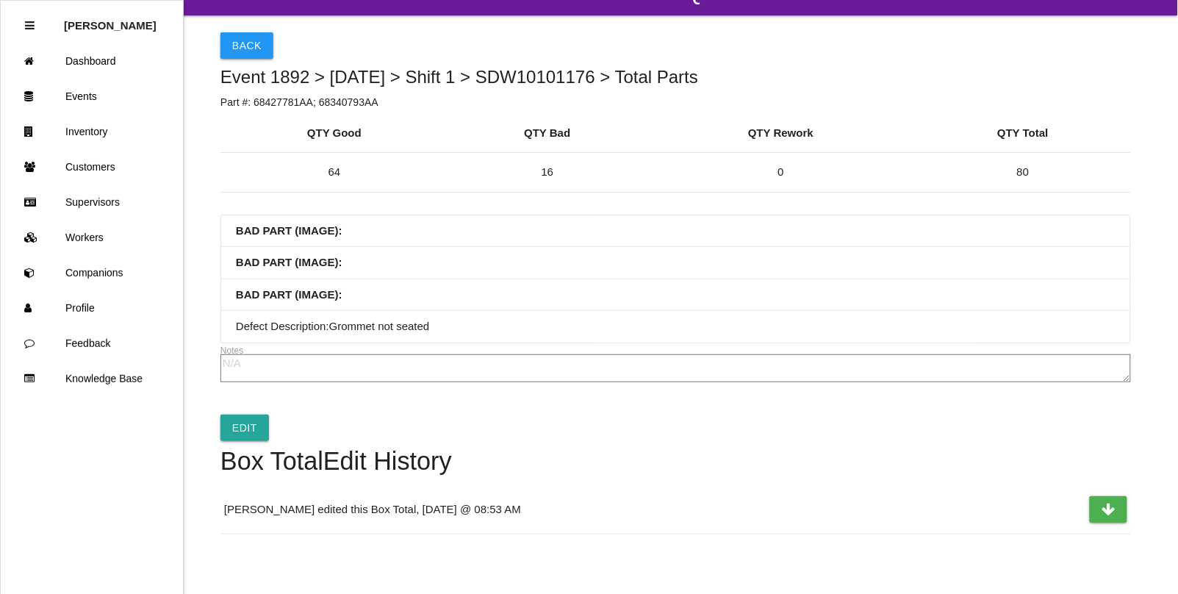
scroll to position [46, 0]
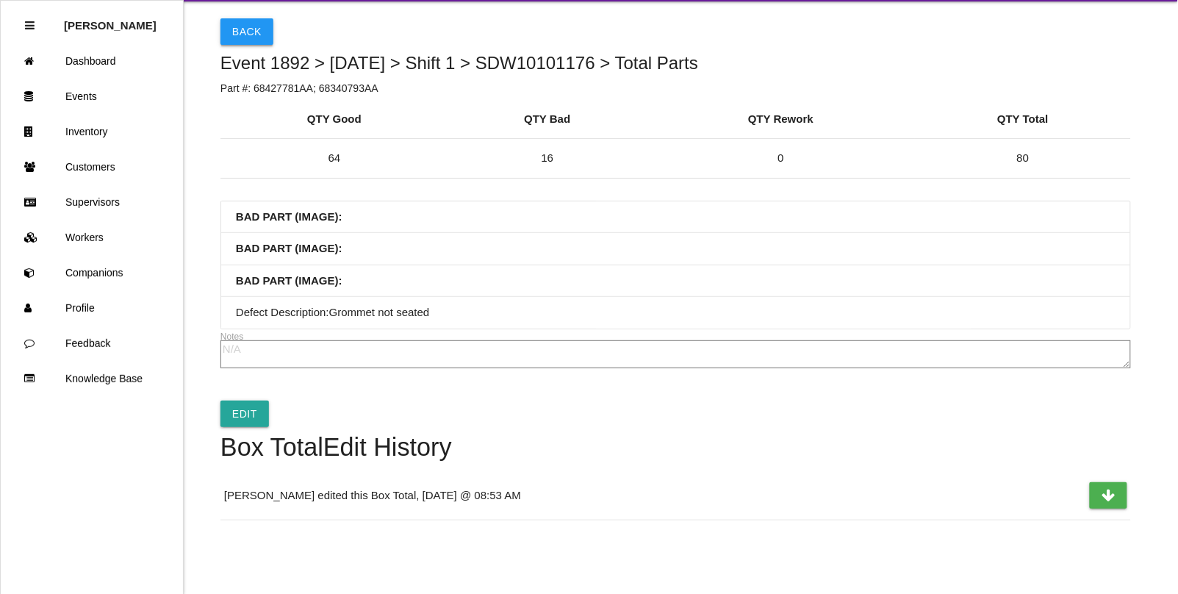
click at [265, 37] on button "Back" at bounding box center [246, 31] width 53 height 26
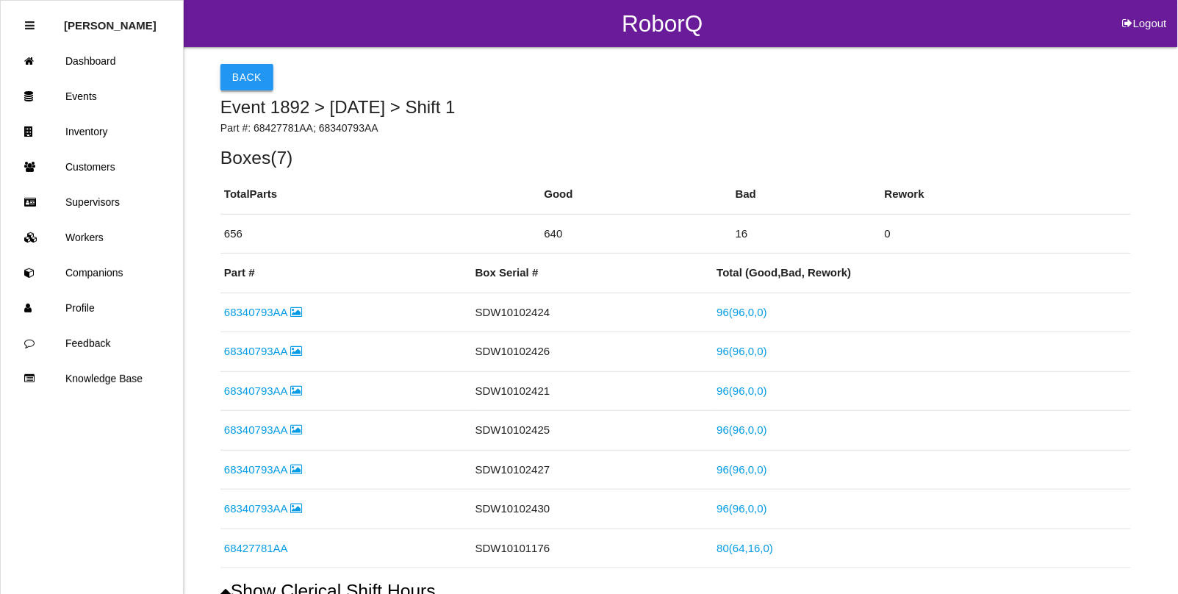
click at [237, 72] on button "Back" at bounding box center [246, 77] width 53 height 26
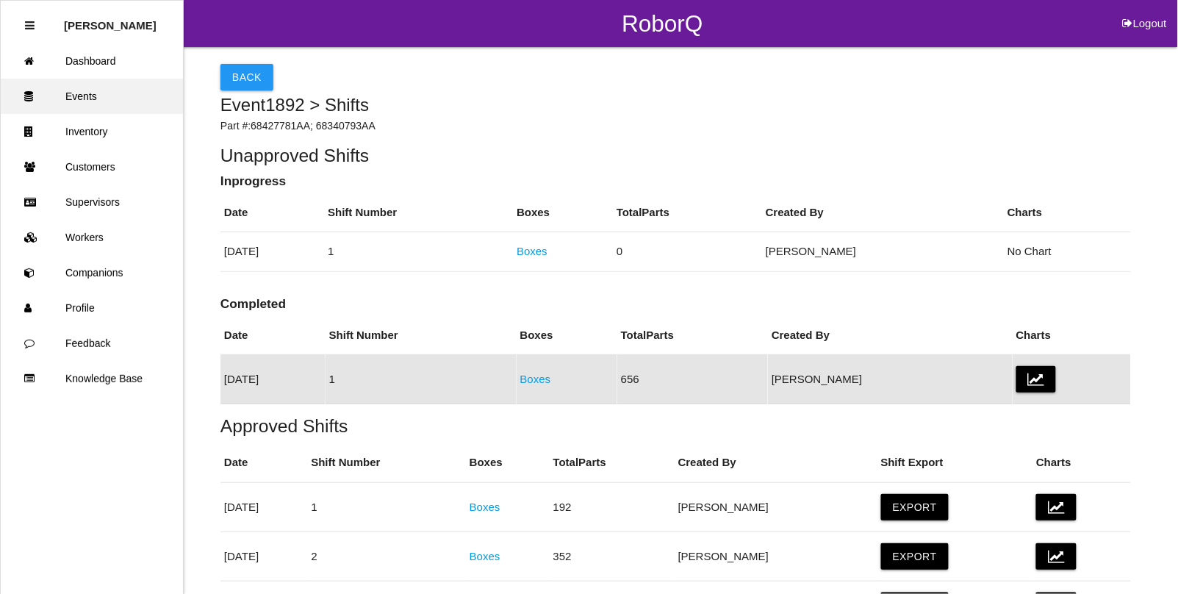
click at [82, 101] on link "Events" at bounding box center [92, 96] width 182 height 35
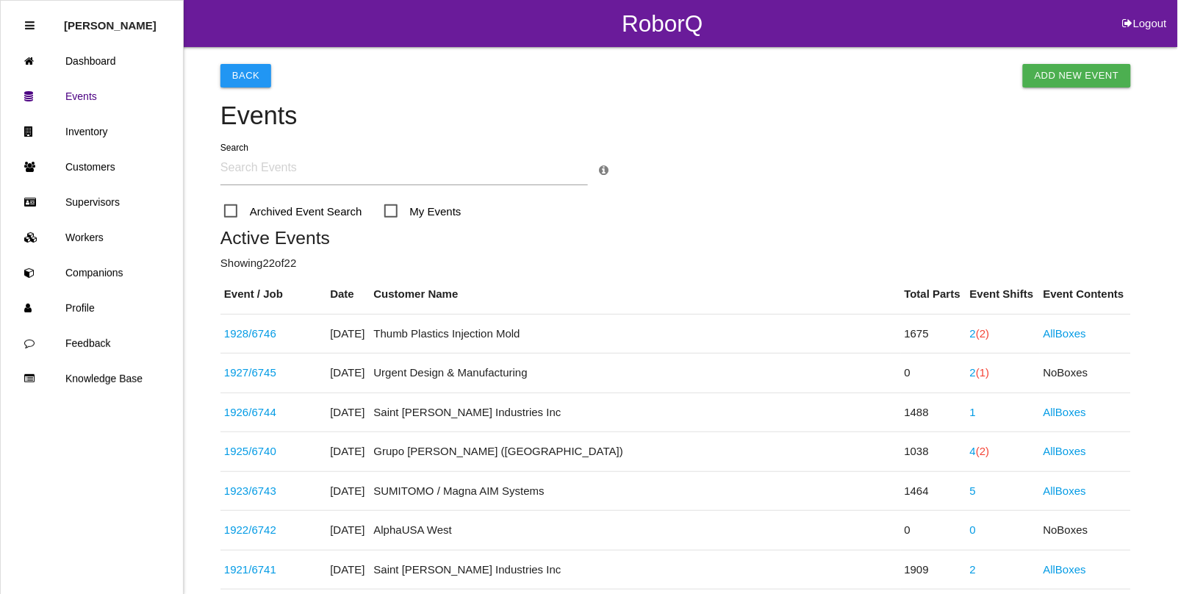
click at [1144, 11] on button "Logout" at bounding box center [1145, 5] width 66 height 11
select select "Admin"
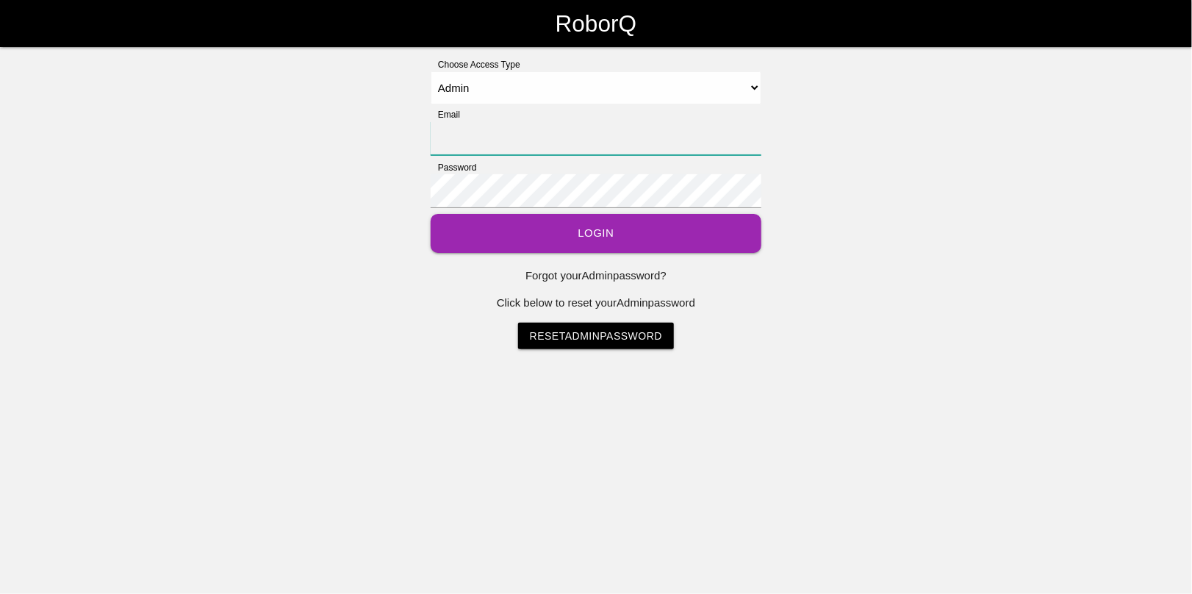
type input "[EMAIL_ADDRESS][DOMAIN_NAME]"
